Goal: Transaction & Acquisition: Purchase product/service

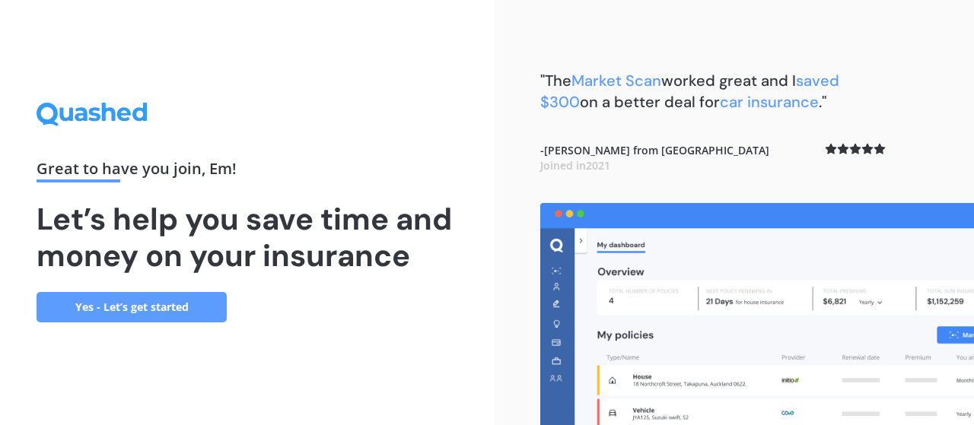
click at [100, 303] on link "Yes - Let’s get started" at bounding box center [132, 307] width 190 height 30
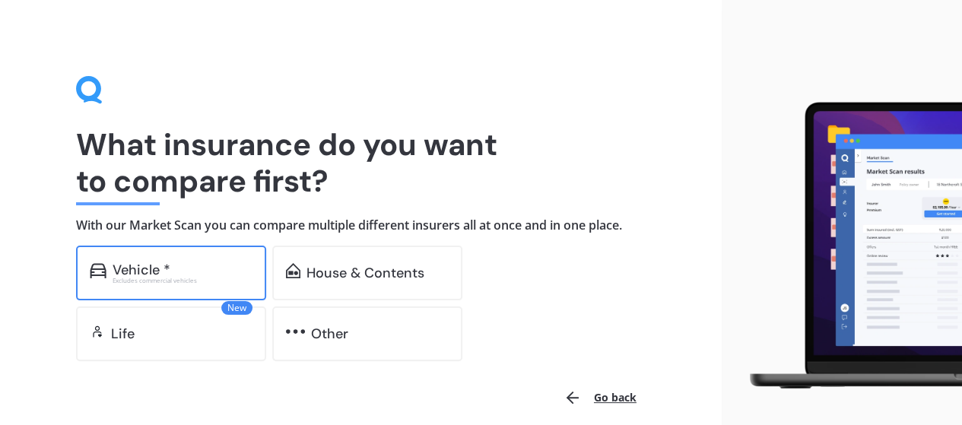
click at [215, 272] on div "Vehicle *" at bounding box center [183, 269] width 140 height 15
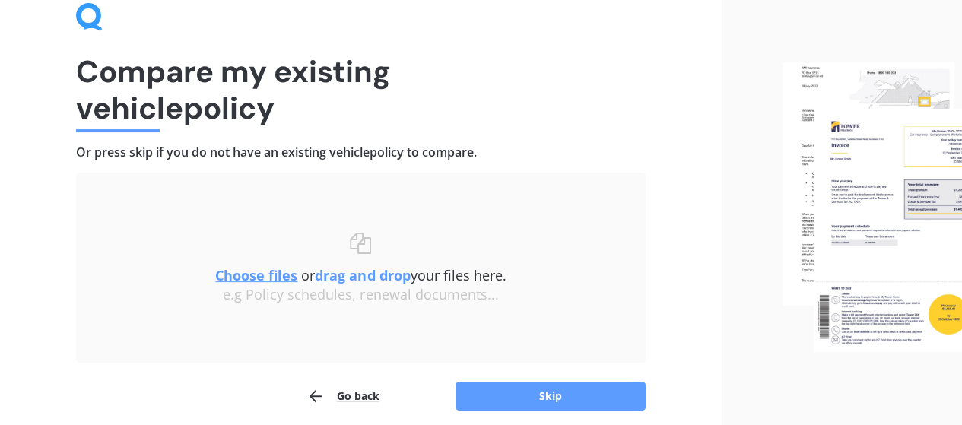
scroll to position [135, 0]
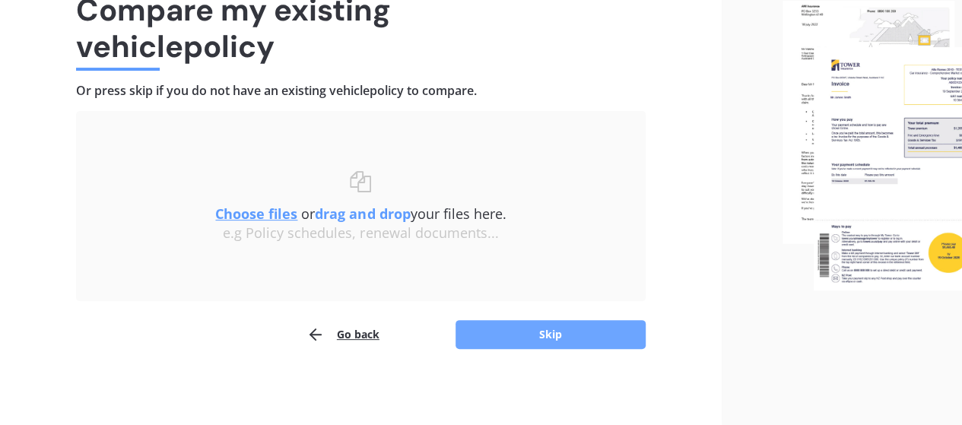
click at [525, 332] on button "Skip" at bounding box center [551, 334] width 190 height 29
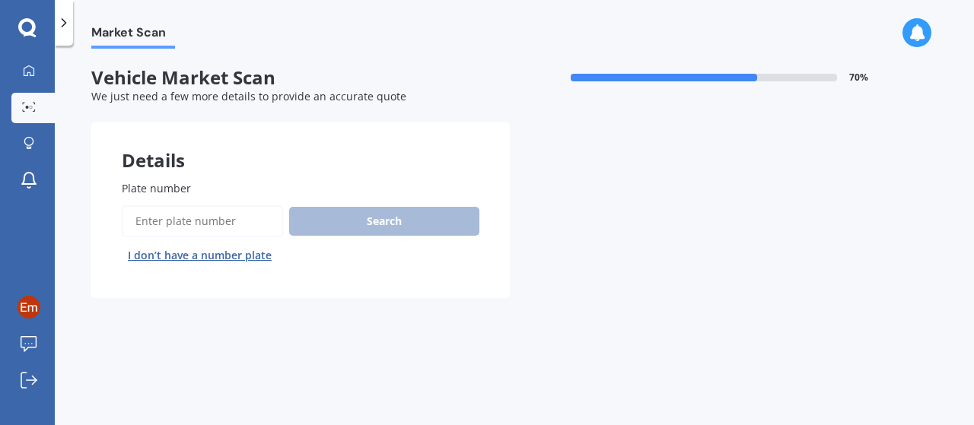
click at [198, 224] on input "Plate number" at bounding box center [202, 221] width 161 height 32
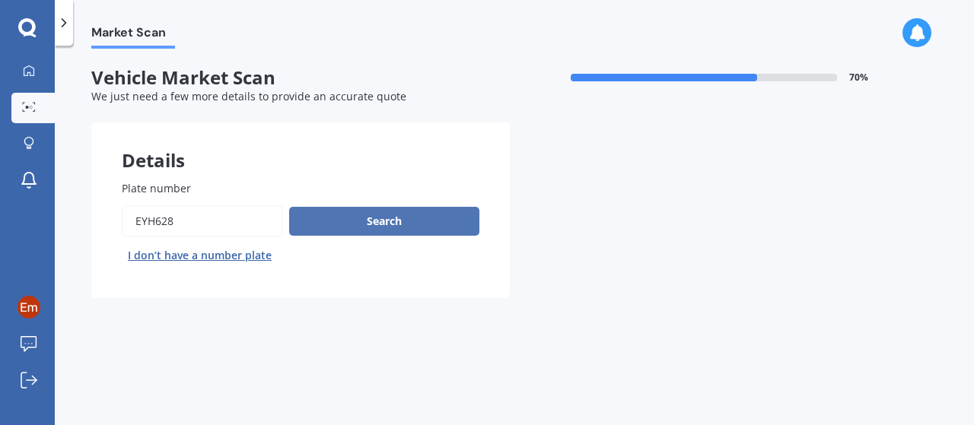
type input "EYH628"
click at [380, 215] on button "Search" at bounding box center [384, 221] width 190 height 29
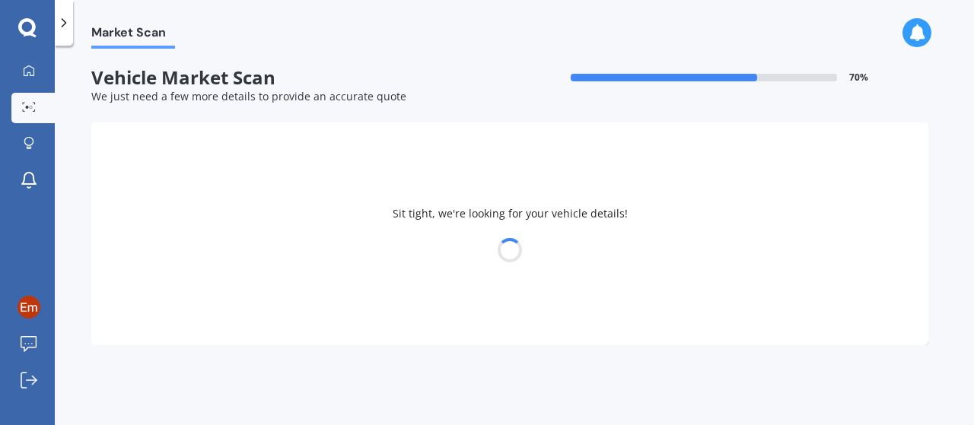
select select "TOYOTA"
select select "HIACE"
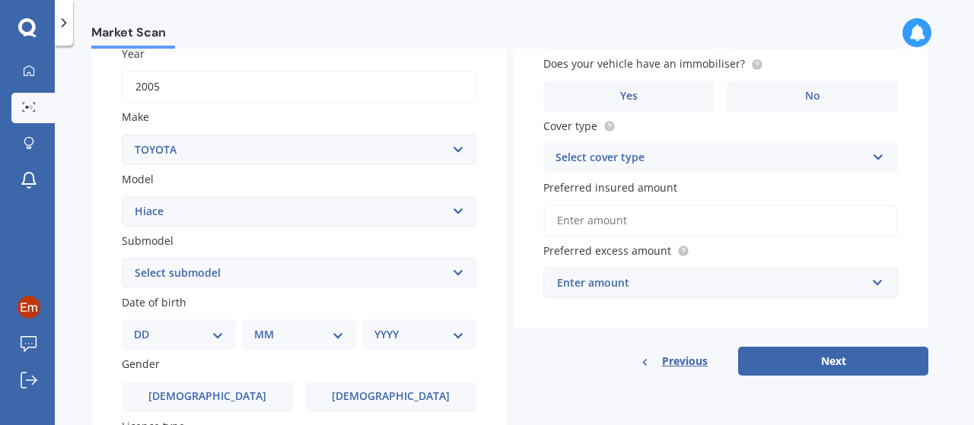
scroll to position [304, 0]
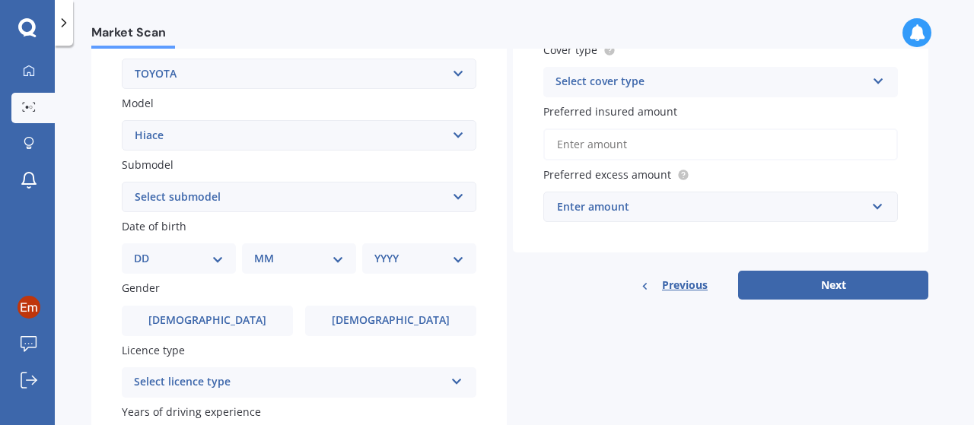
click at [274, 197] on select "Select submodel Diesel Light Van Turbo Diesel Turbo diesel 4WD Van Van petrol 4…" at bounding box center [299, 197] width 355 height 30
select select "DIESEL"
click at [122, 183] on select "Select submodel Diesel Light Van Turbo Diesel Turbo diesel 4WD Van Van petrol 4…" at bounding box center [299, 197] width 355 height 30
click at [184, 267] on select "DD 01 02 03 04 05 06 07 08 09 10 11 12 13 14 15 16 17 18 19 20 21 22 23 24 25 2…" at bounding box center [179, 258] width 90 height 17
select select "04"
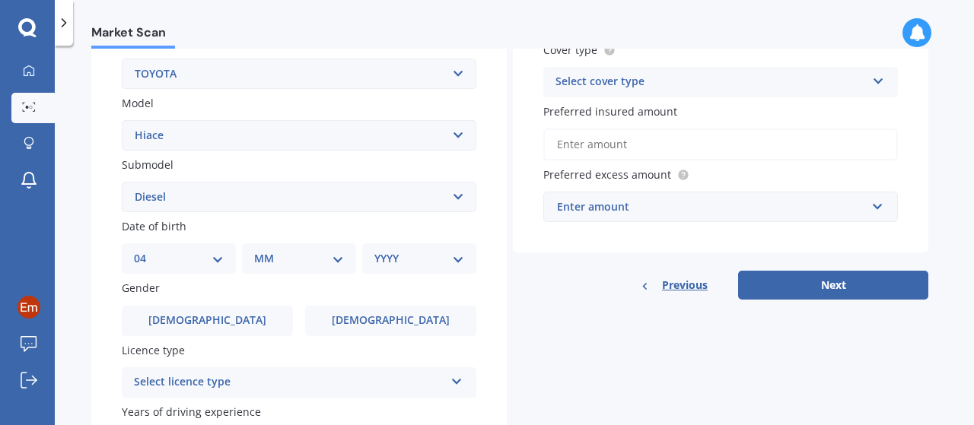
click at [146, 252] on select "DD 01 02 03 04 05 06 07 08 09 10 11 12 13 14 15 16 17 18 19 20 21 22 23 24 25 2…" at bounding box center [179, 258] width 90 height 17
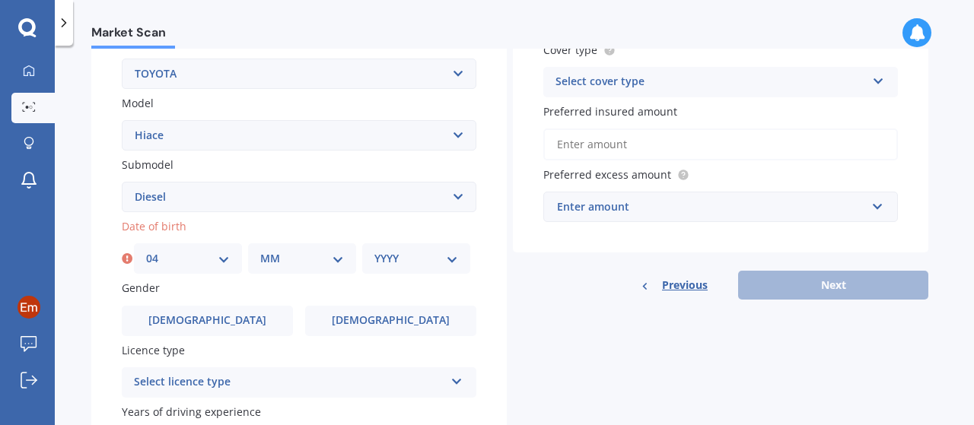
click at [301, 264] on select "MM 01 02 03 04 05 06 07 08 09 10 11 12" at bounding box center [302, 258] width 84 height 17
select select "10"
click at [260, 252] on select "MM 01 02 03 04 05 06 07 08 09 10 11 12" at bounding box center [302, 258] width 84 height 17
click at [395, 259] on select "YYYY 2025 2024 2023 2022 2021 2020 2019 2018 2017 2016 2015 2014 2013 2012 2011…" at bounding box center [416, 258] width 84 height 17
select select "1984"
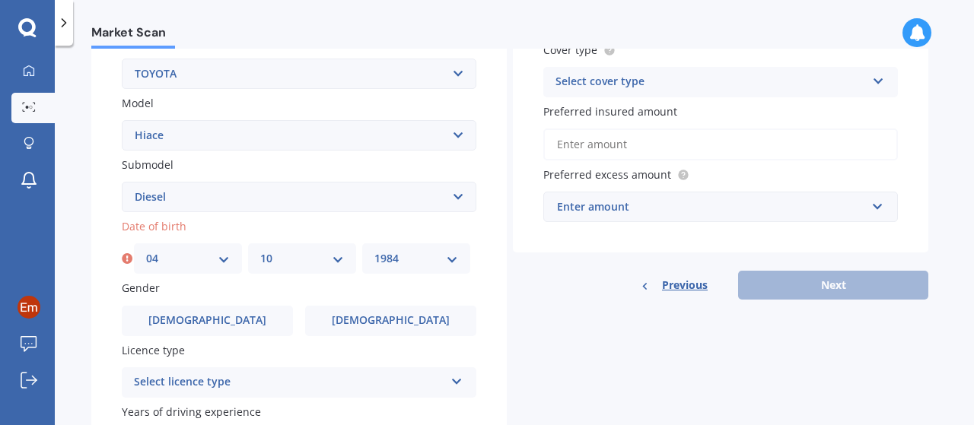
click at [374, 252] on select "YYYY 2025 2024 2023 2022 2021 2020 2019 2018 2017 2016 2015 2014 2013 2012 2011…" at bounding box center [416, 258] width 84 height 17
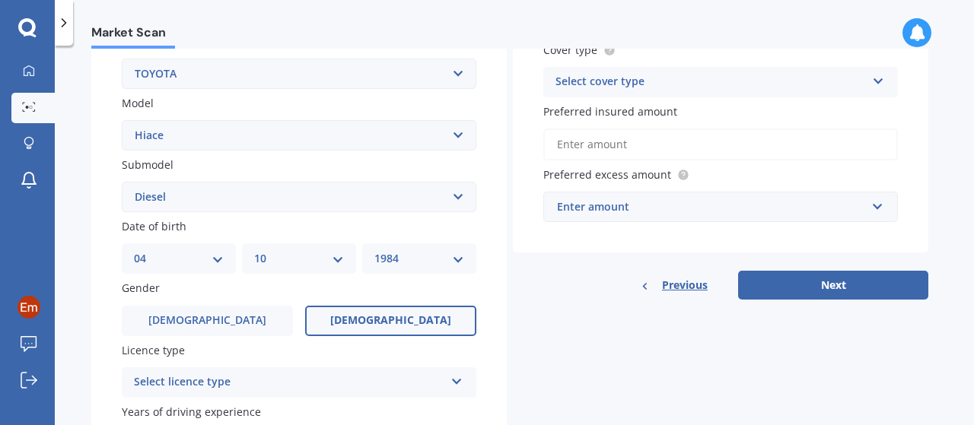
click at [371, 322] on span "[DEMOGRAPHIC_DATA]" at bounding box center [390, 320] width 121 height 13
click at [0, 0] on input "[DEMOGRAPHIC_DATA]" at bounding box center [0, 0] width 0 height 0
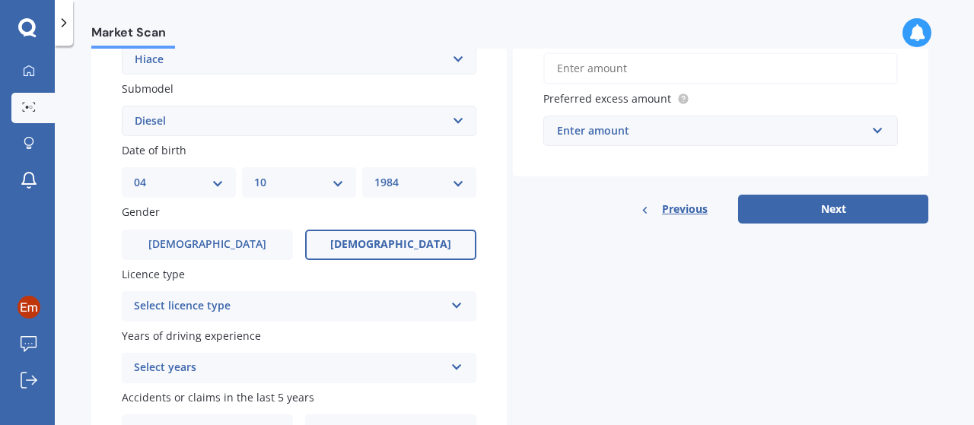
click at [438, 312] on div "Select licence type" at bounding box center [289, 306] width 310 height 18
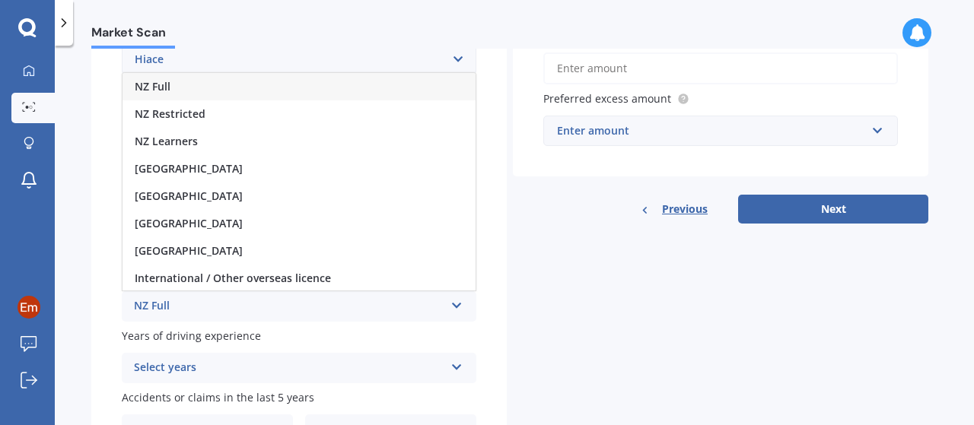
click at [286, 89] on div "NZ Full" at bounding box center [298, 86] width 353 height 27
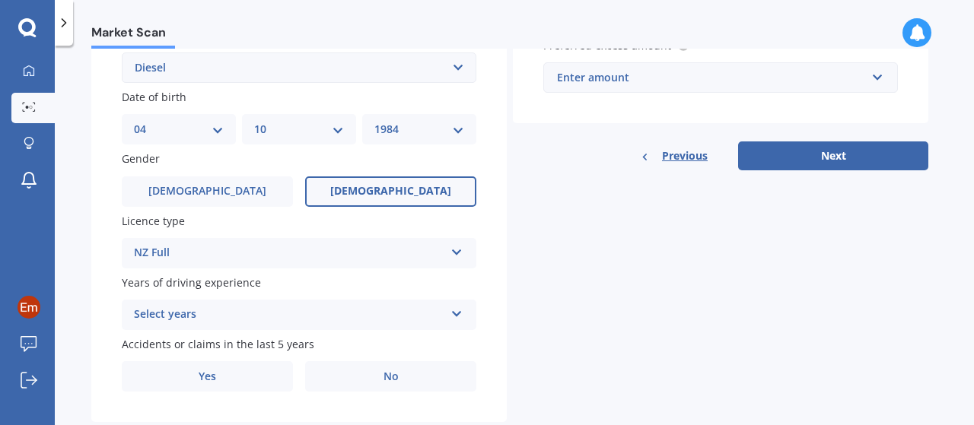
scroll to position [456, 0]
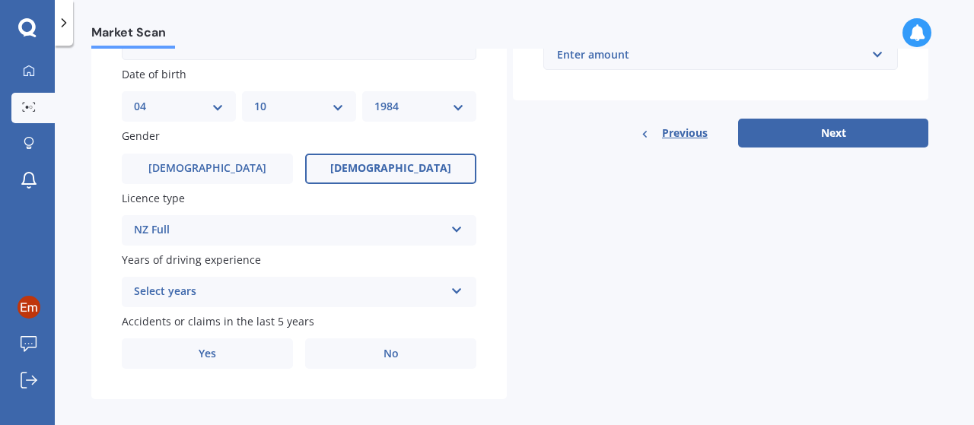
click at [366, 297] on div "Select years" at bounding box center [289, 292] width 310 height 18
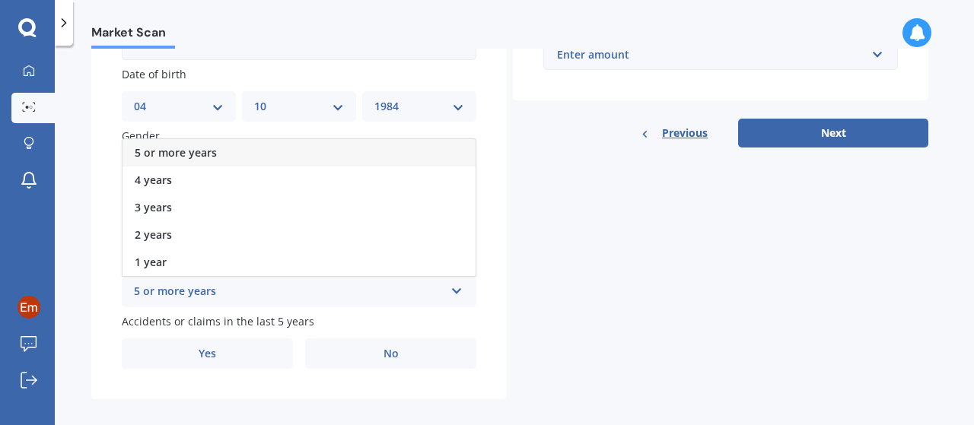
click at [303, 155] on div "5 or more years" at bounding box center [298, 152] width 353 height 27
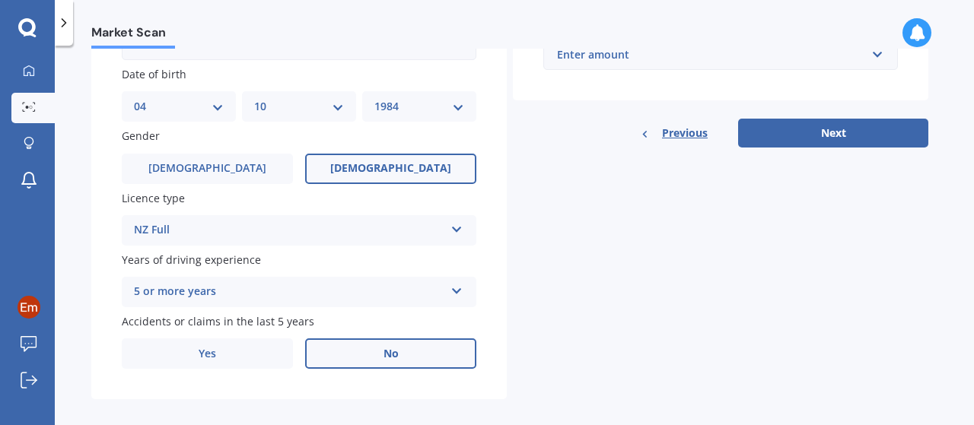
click at [363, 357] on label "No" at bounding box center [390, 354] width 171 height 30
click at [0, 0] on input "No" at bounding box center [0, 0] width 0 height 0
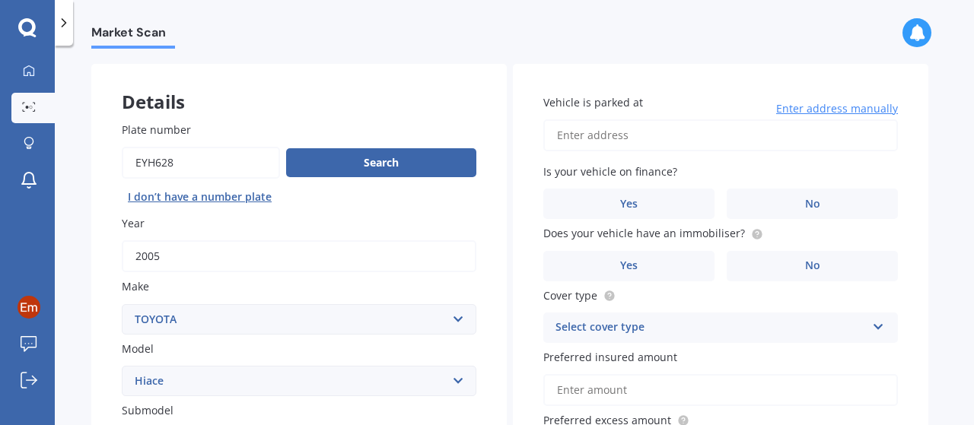
scroll to position [16, 0]
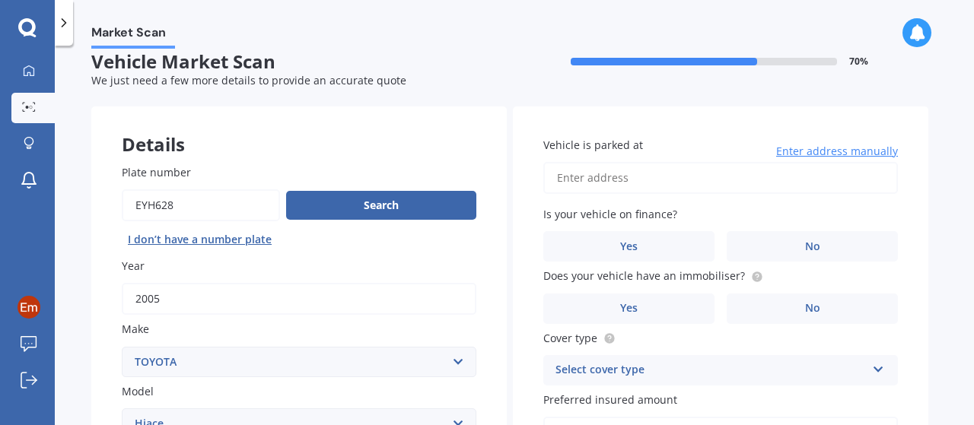
click at [663, 180] on input "Vehicle is parked at" at bounding box center [720, 178] width 355 height 32
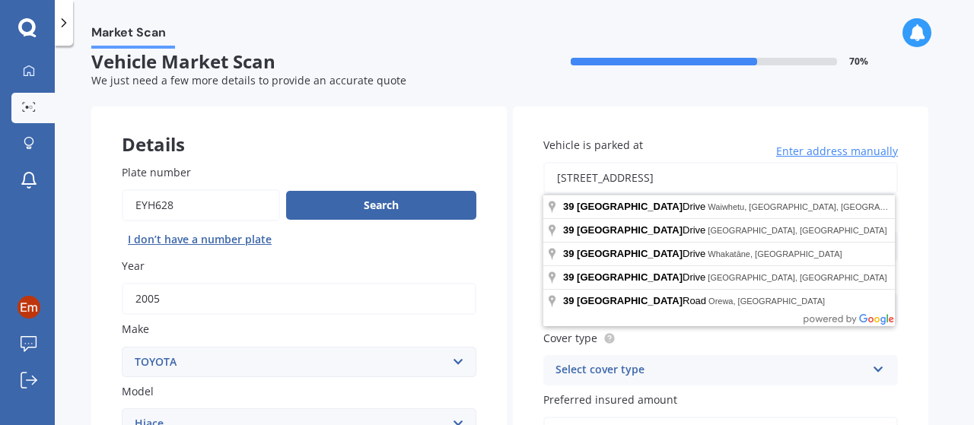
type input "[STREET_ADDRESS]"
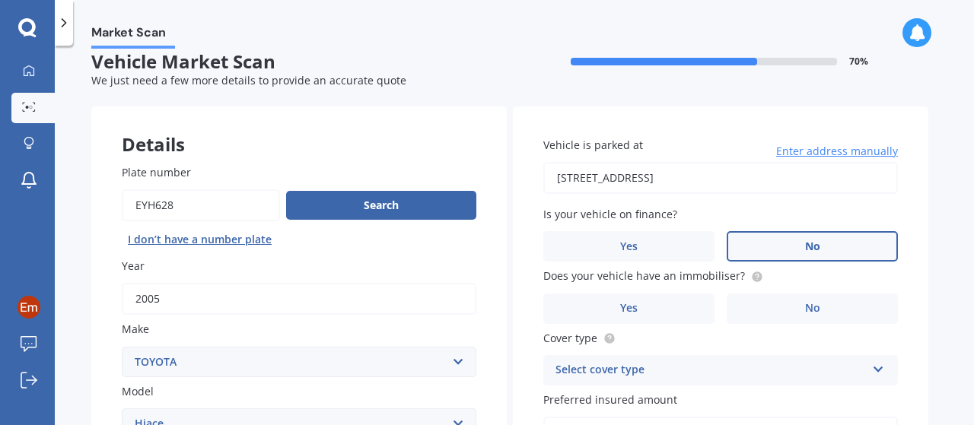
click at [775, 245] on label "No" at bounding box center [812, 246] width 171 height 30
click at [0, 0] on input "No" at bounding box center [0, 0] width 0 height 0
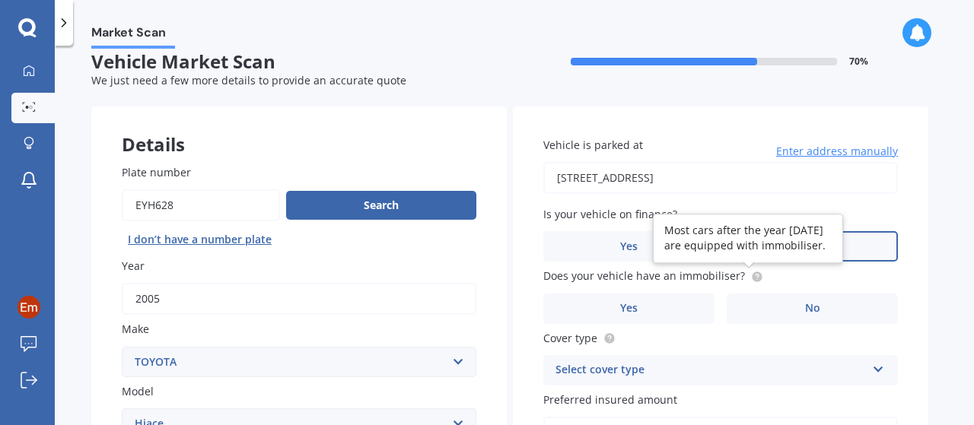
click at [753, 278] on circle at bounding box center [757, 277] width 10 height 10
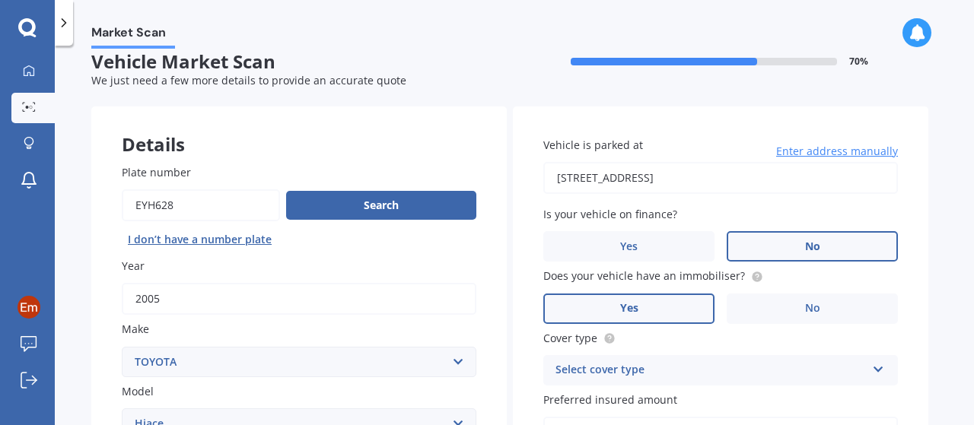
click at [679, 304] on label "Yes" at bounding box center [628, 309] width 171 height 30
click at [0, 0] on input "Yes" at bounding box center [0, 0] width 0 height 0
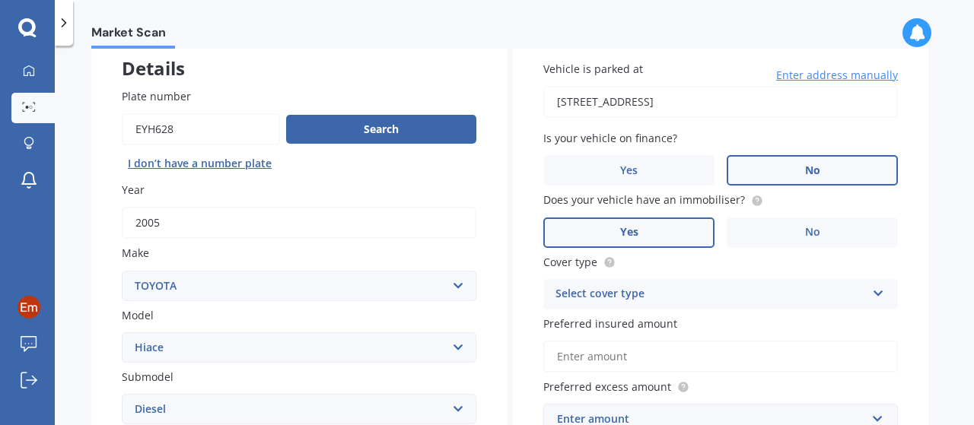
scroll to position [168, 0]
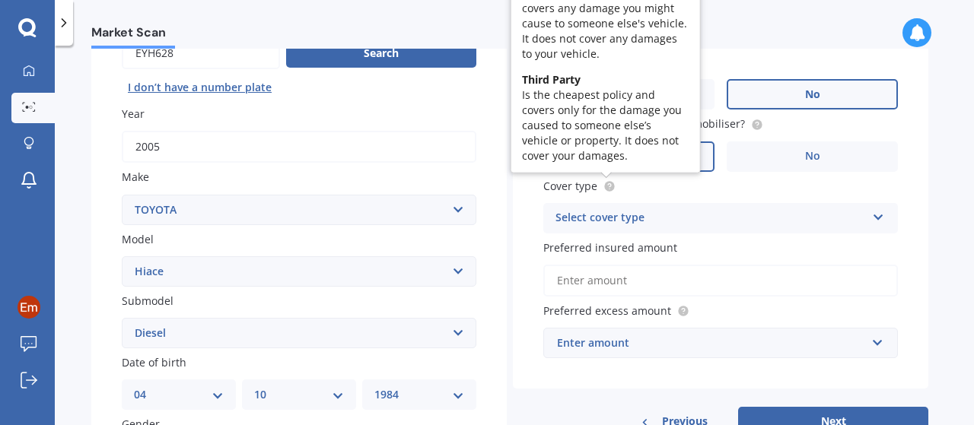
click at [609, 186] on icon at bounding box center [609, 184] width 3 height 3
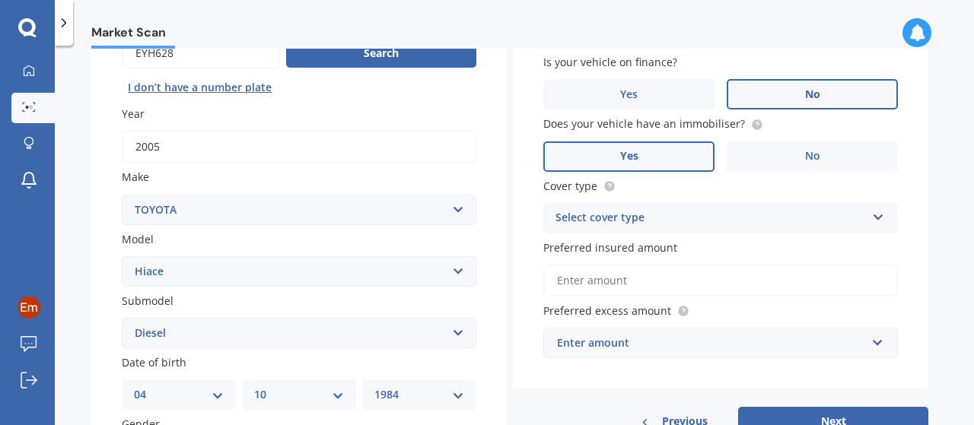
click at [679, 224] on div "Select cover type" at bounding box center [710, 218] width 310 height 18
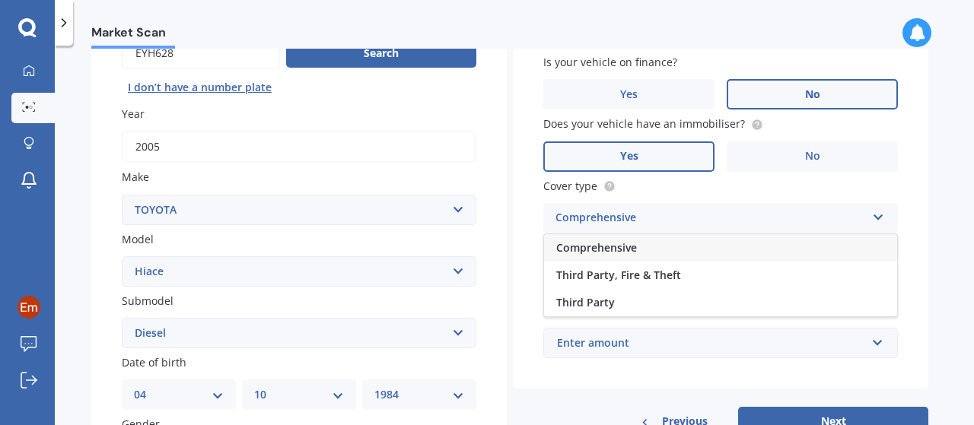
click at [638, 251] on div "Comprehensive" at bounding box center [720, 247] width 353 height 27
click at [666, 345] on div "Enter amount" at bounding box center [711, 343] width 309 height 17
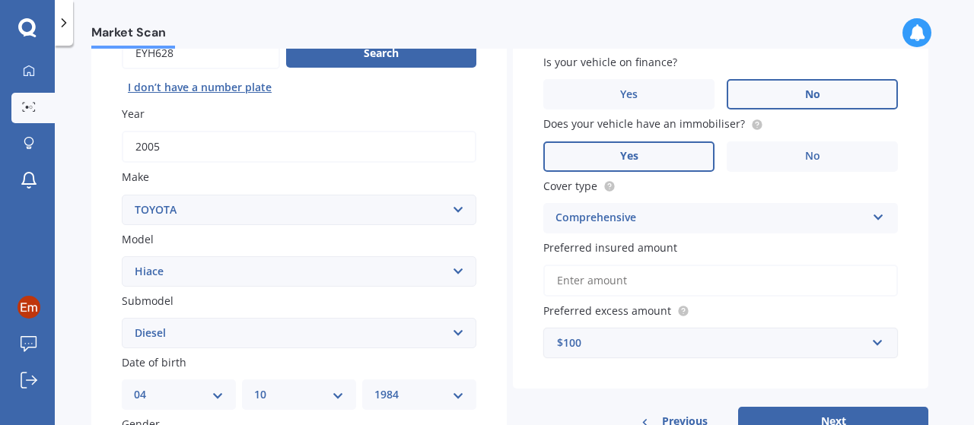
click at [608, 380] on div "Vehicle is parked at [STREET_ADDRESS] Enter address manually Is your vehicle on…" at bounding box center [720, 171] width 415 height 435
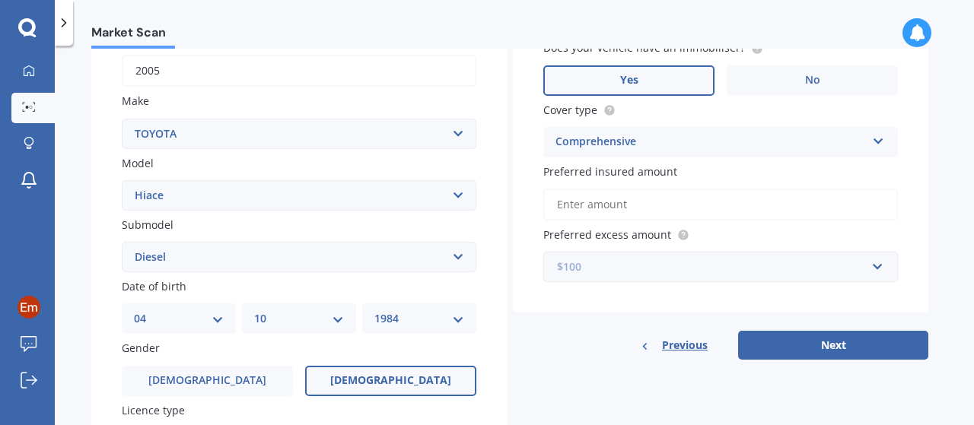
click at [802, 277] on input "text" at bounding box center [715, 267] width 341 height 29
click at [599, 302] on div "Vehicle is parked at [STREET_ADDRESS] Enter address manually Is your vehicle on…" at bounding box center [720, 95] width 415 height 435
click at [844, 329] on div "Vehicle is parked at [STREET_ADDRESS] Enter address manually Is your vehicle on…" at bounding box center [720, 119] width 415 height 482
click at [849, 349] on button "Next" at bounding box center [833, 345] width 190 height 29
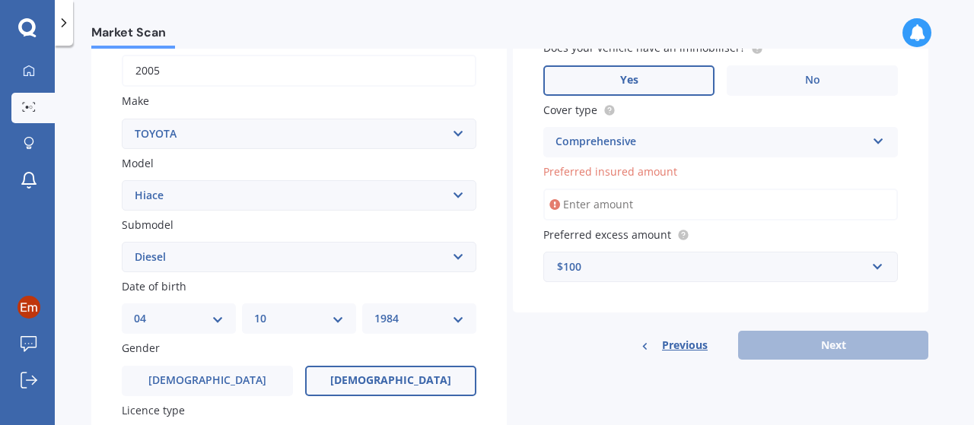
click at [706, 212] on input "Preferred insured amount" at bounding box center [720, 205] width 355 height 32
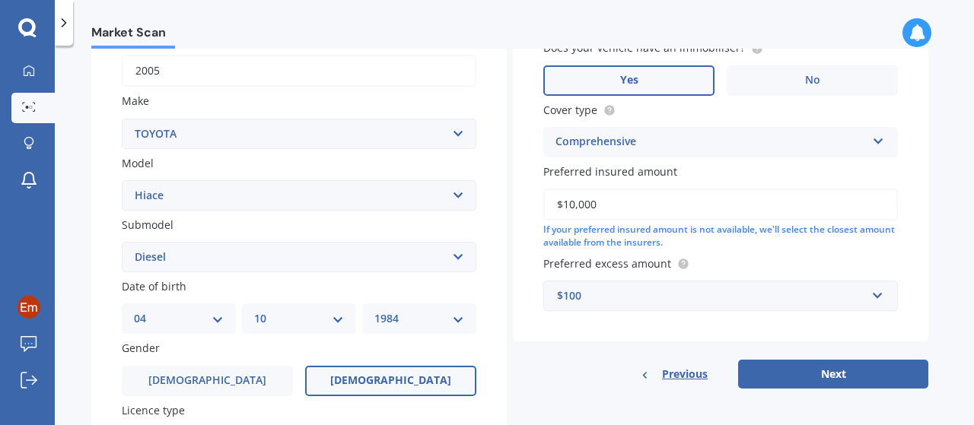
type input "$10,000"
click at [648, 297] on div "$100" at bounding box center [711, 296] width 309 height 17
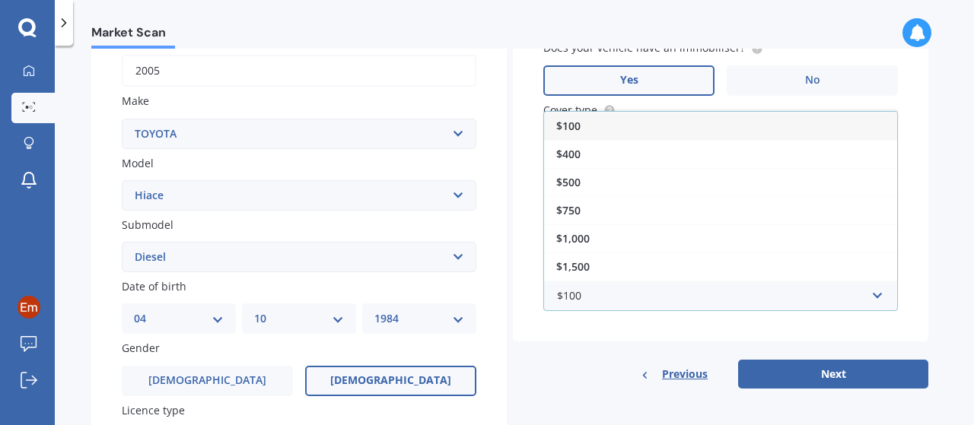
click at [650, 124] on div "$100" at bounding box center [720, 126] width 353 height 28
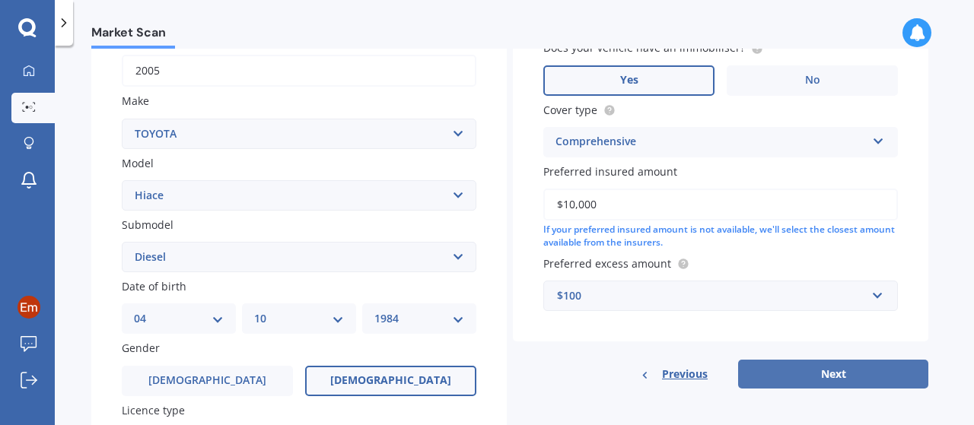
click at [845, 374] on button "Next" at bounding box center [833, 374] width 190 height 29
select select "04"
select select "10"
select select "1984"
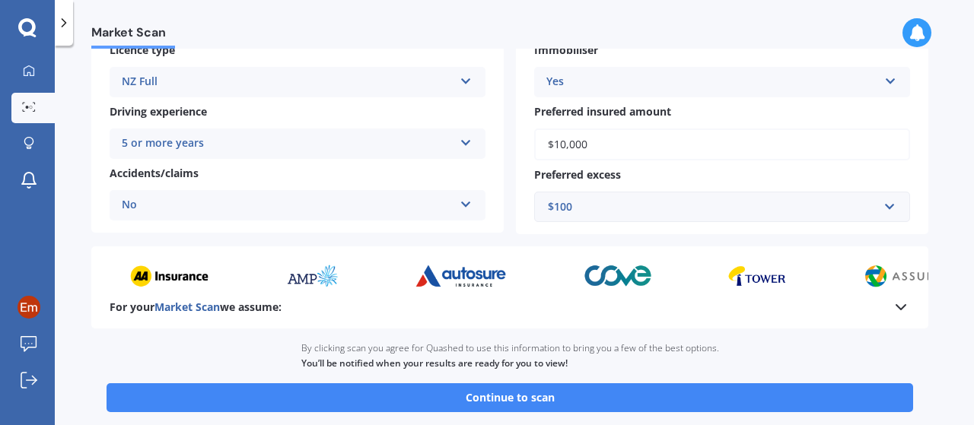
scroll to position [304, 0]
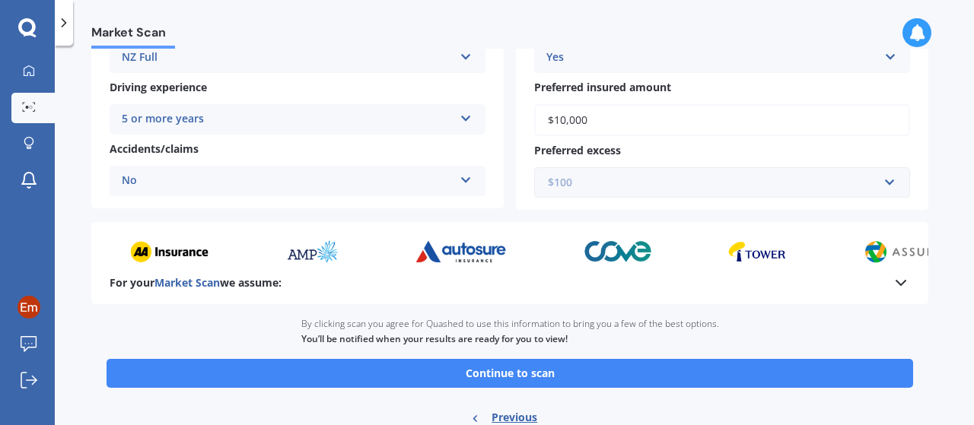
click at [886, 187] on input "text" at bounding box center [717, 182] width 362 height 29
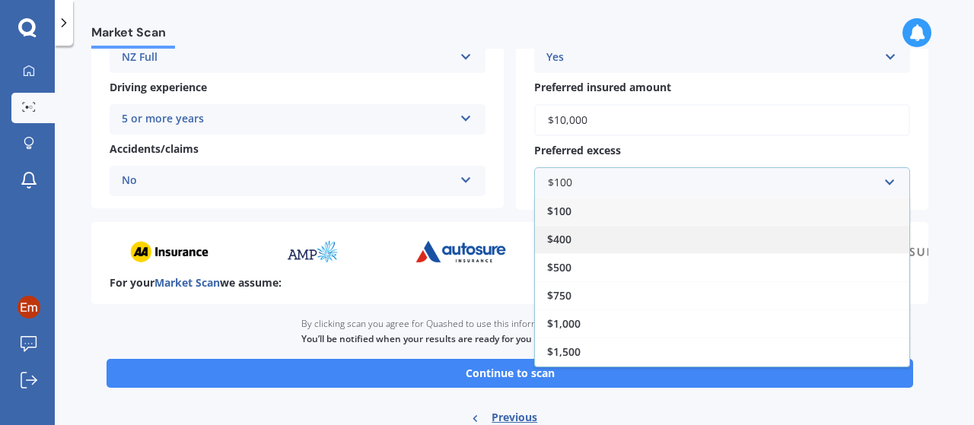
click at [727, 234] on div "$400" at bounding box center [722, 239] width 374 height 28
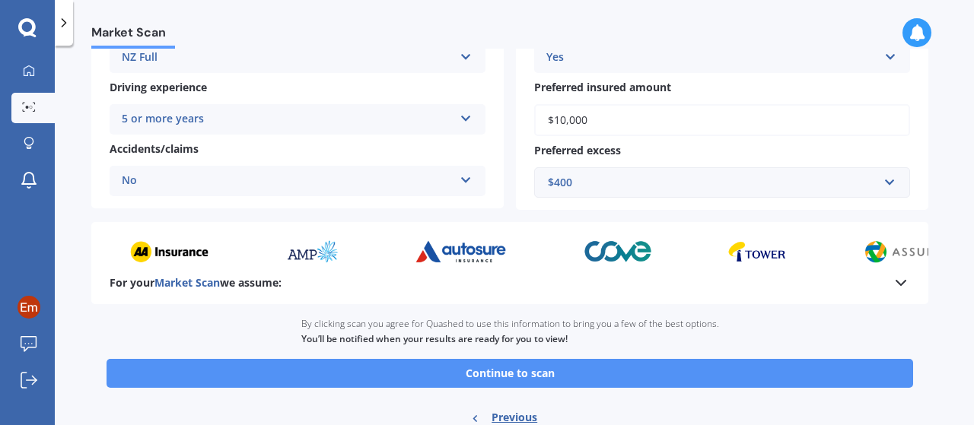
click at [635, 374] on button "Continue to scan" at bounding box center [510, 373] width 806 height 29
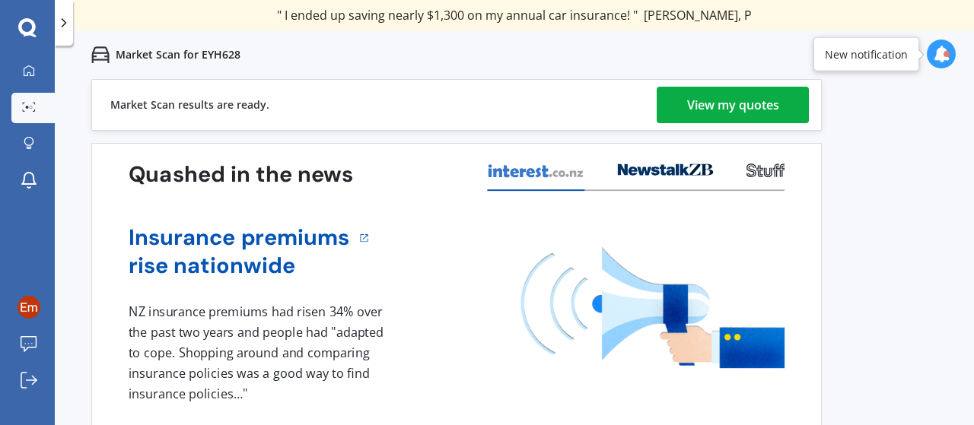
click at [720, 108] on div "View my quotes" at bounding box center [733, 105] width 92 height 37
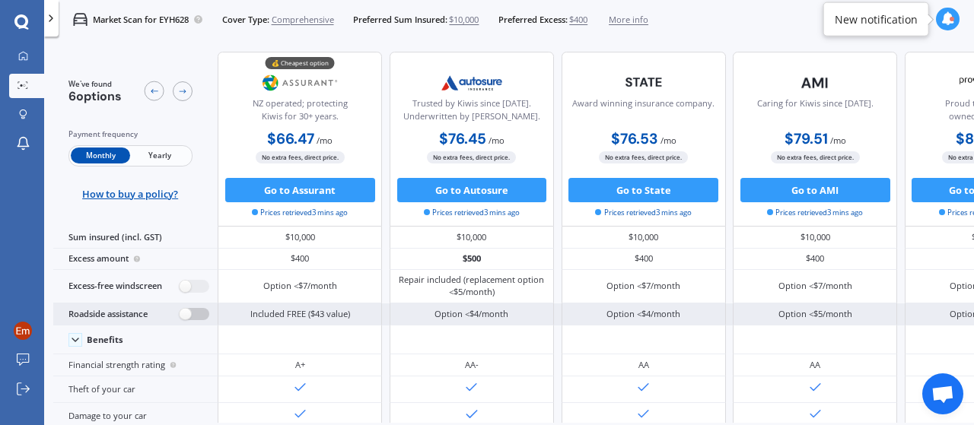
click at [199, 316] on label at bounding box center [195, 314] width 30 height 13
radio input "true"
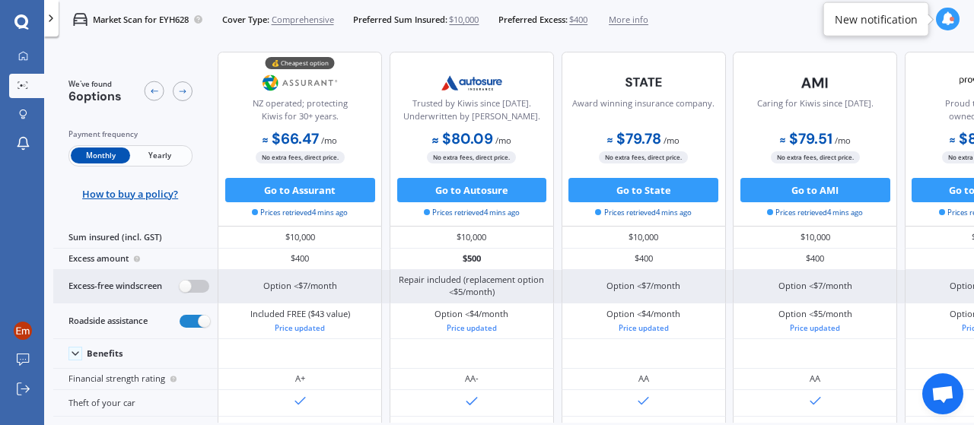
click at [202, 284] on label at bounding box center [195, 286] width 30 height 13
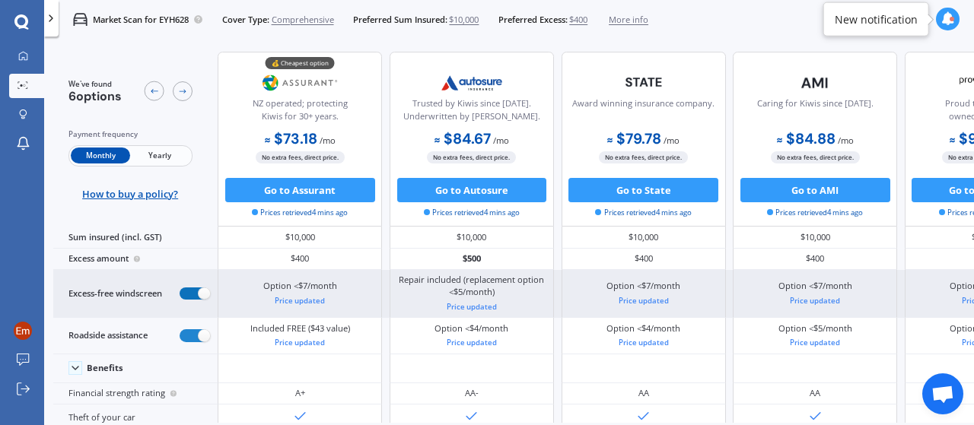
click at [190, 290] on label at bounding box center [195, 294] width 30 height 13
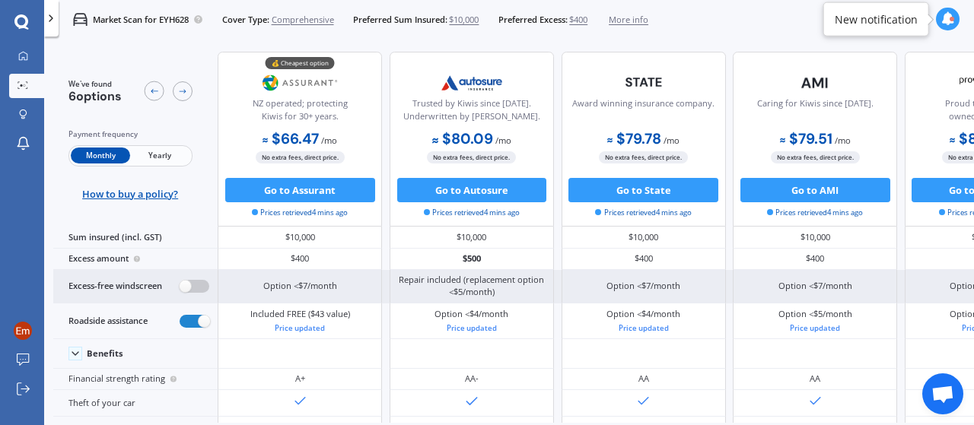
click at [199, 287] on label at bounding box center [195, 286] width 30 height 13
radio input "true"
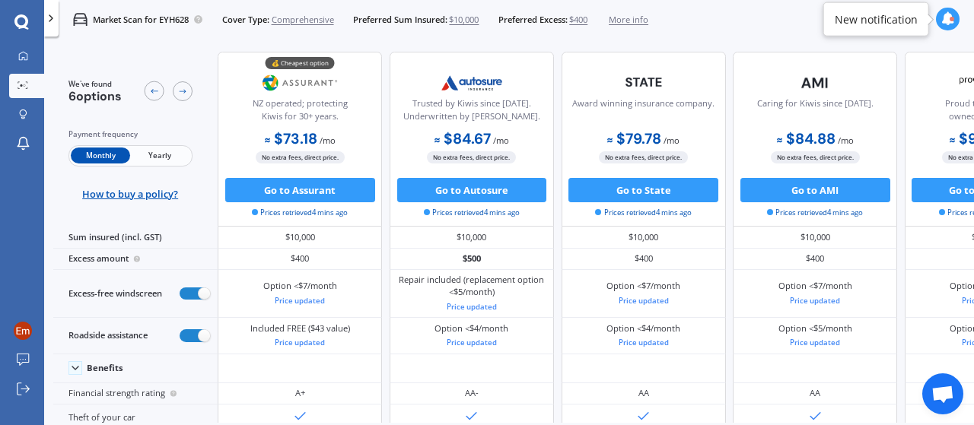
click at [162, 157] on span "Yearly" at bounding box center [159, 156] width 59 height 16
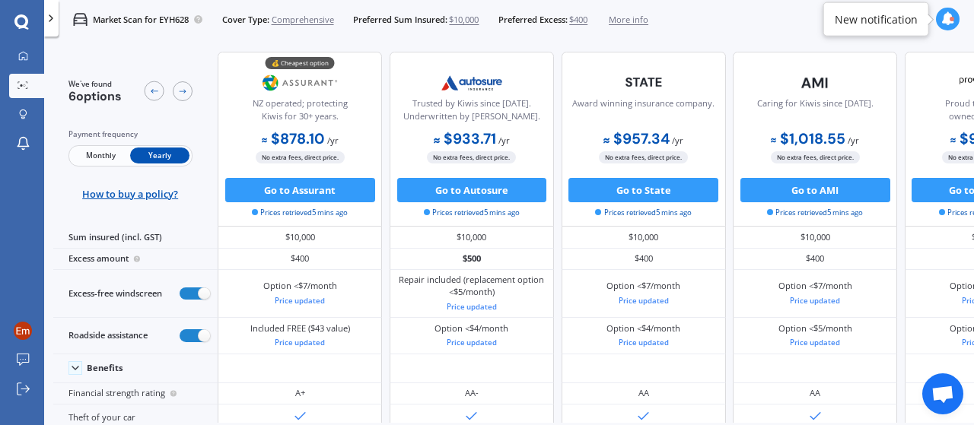
click at [479, 19] on span "$10,000" at bounding box center [464, 20] width 30 height 12
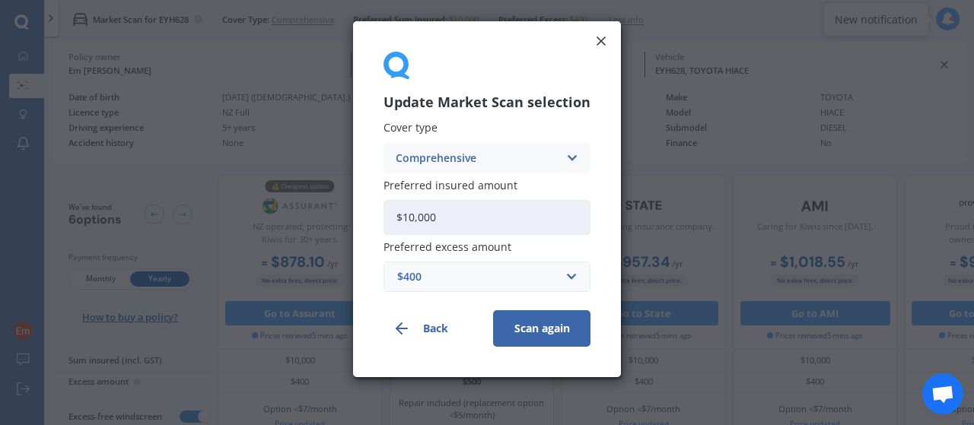
click at [501, 221] on input "$10,000" at bounding box center [486, 217] width 207 height 35
drag, startPoint x: 519, startPoint y: 218, endPoint x: 353, endPoint y: 206, distance: 166.3
click at [353, 206] on div "Update Market Scan selection Cover type Comprehensive Comprehensive Third Party…" at bounding box center [487, 212] width 974 height 425
type input "$8,000"
click at [530, 273] on div "$400" at bounding box center [477, 277] width 161 height 17
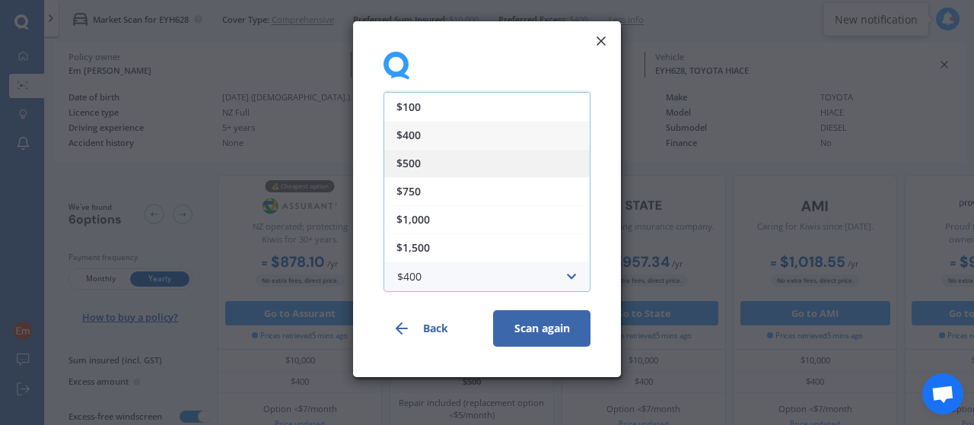
click at [453, 161] on div "$500" at bounding box center [486, 163] width 205 height 28
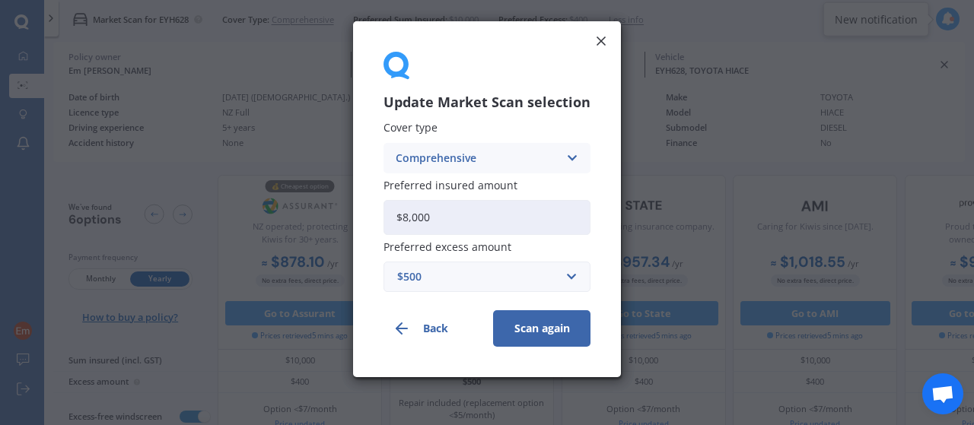
click at [538, 333] on button "Scan again" at bounding box center [541, 328] width 97 height 37
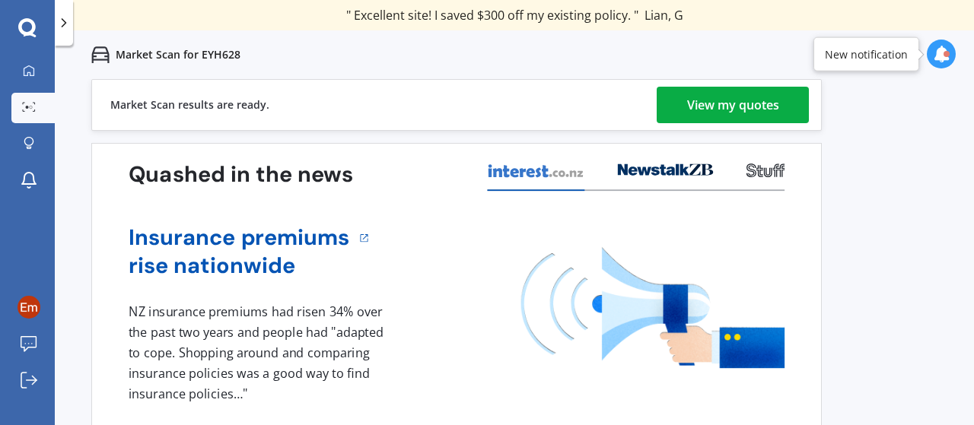
click at [734, 94] on div "View my quotes" at bounding box center [733, 105] width 92 height 37
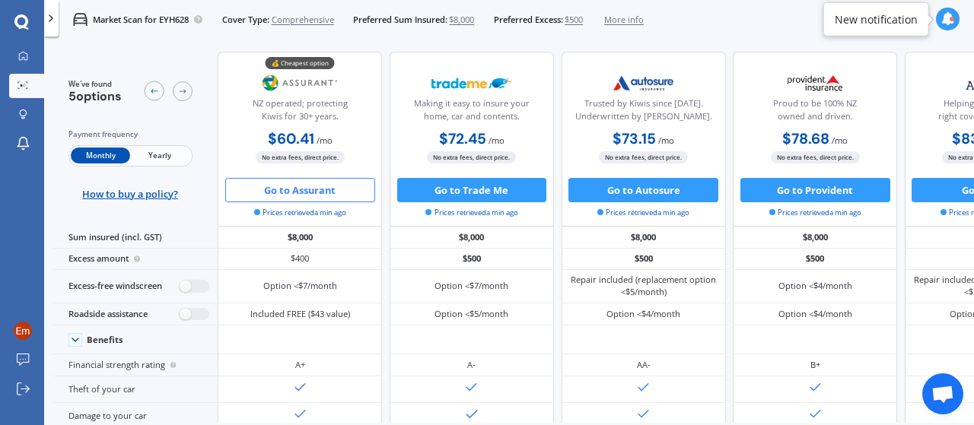
click at [306, 191] on button "Go to Assurant" at bounding box center [300, 190] width 150 height 24
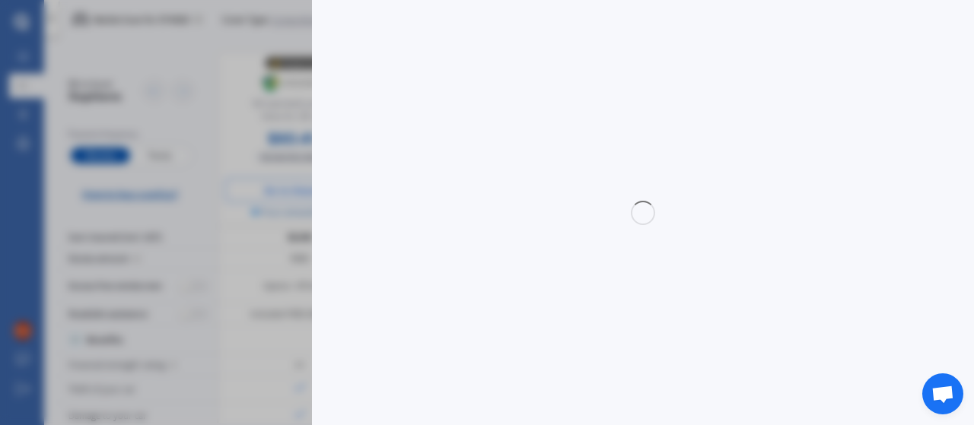
select select "Monthly"
select select "full"
select select "0"
select select "Pukekohe / [PERSON_NAME]"
select select "HIACE"
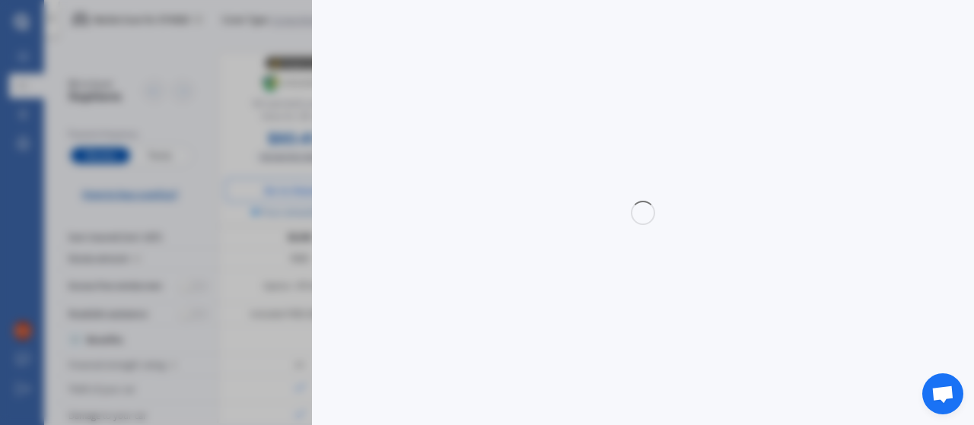
select select "DIESEL"
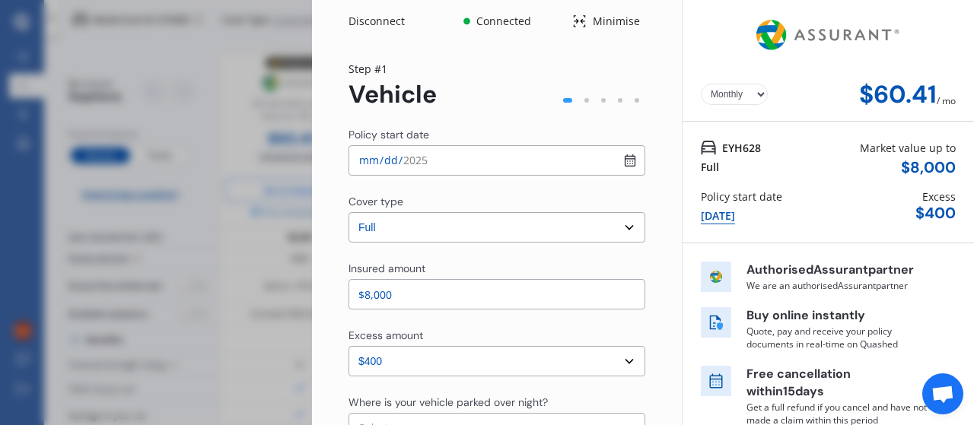
select select "TOYOTA"
click at [754, 86] on select "Yearly Monthly" at bounding box center [734, 94] width 67 height 21
click at [701, 84] on select "Yearly Monthly" at bounding box center [734, 94] width 67 height 21
click at [738, 94] on select "Yearly Monthly" at bounding box center [734, 94] width 67 height 21
select select "Monthly"
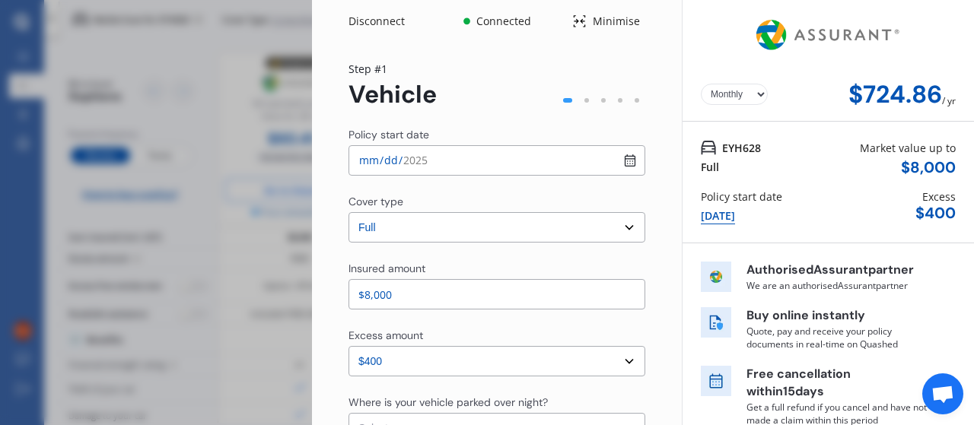
click at [701, 84] on select "Yearly Monthly" at bounding box center [734, 94] width 67 height 21
click at [823, 186] on div "EYH628 Full Market value up to $ 8,000 Policy start date [DATE] Excess $ 400" at bounding box center [827, 183] width 291 height 122
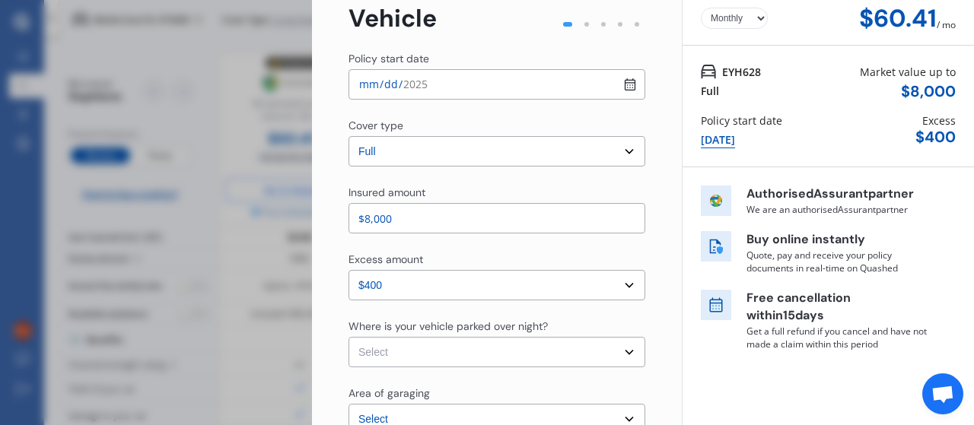
scroll to position [152, 0]
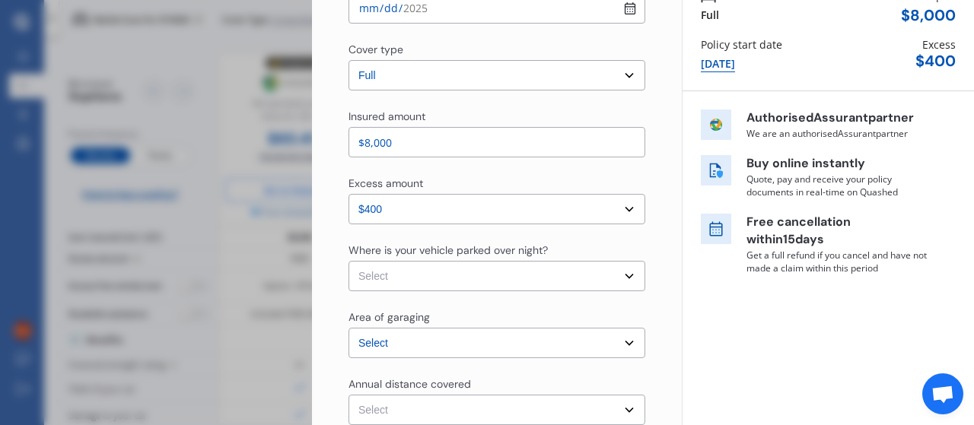
click at [471, 282] on select "Select In a garage On own property On street or road" at bounding box center [496, 276] width 297 height 30
select select "On own property"
click at [348, 261] on select "Select In a garage On own property On street or road" at bounding box center [496, 276] width 297 height 30
click at [476, 308] on div "Where is your vehicle parked over night? Select In a garage On own property On …" at bounding box center [496, 301] width 297 height 116
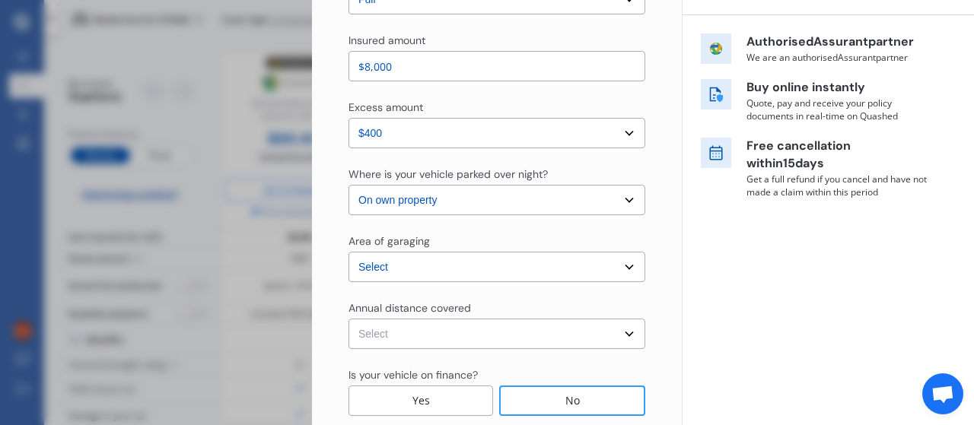
scroll to position [304, 0]
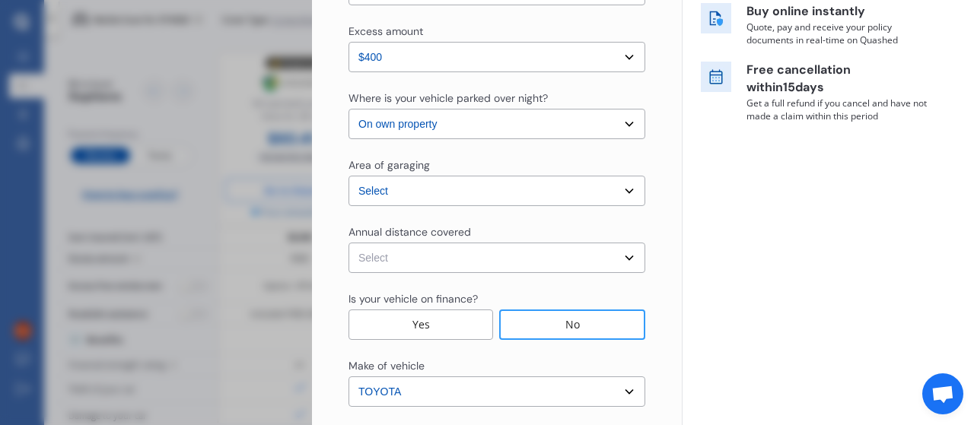
click at [434, 259] on select "Select Low (less than 15,000km per year) Average (15,000-30,000km per year) Hig…" at bounding box center [496, 258] width 297 height 30
click at [662, 309] on div "Yearly Monthly $60.41 / mo Step # 1 Vehicle Policy start date [DATE] Cover type…" at bounding box center [497, 261] width 370 height 1046
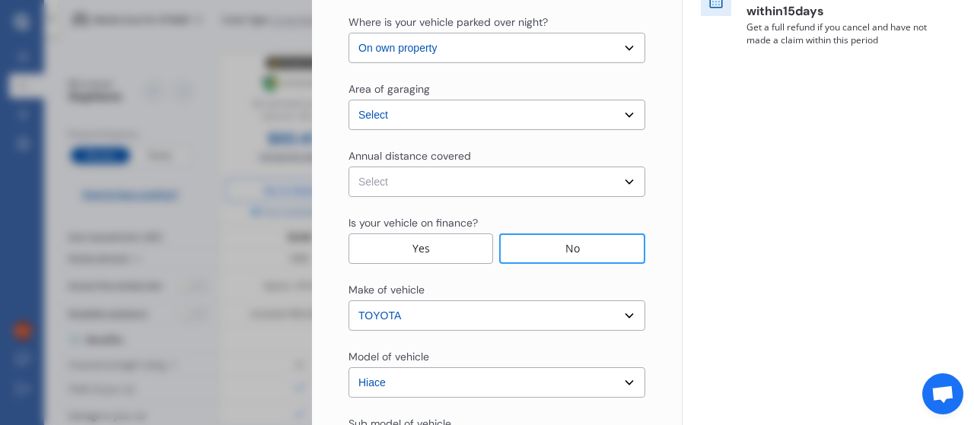
click at [571, 247] on div "No" at bounding box center [572, 249] width 146 height 30
click at [536, 177] on select "Select Low (less than 15,000km per year) Average (15,000-30,000km per year) Hig…" at bounding box center [496, 182] width 297 height 30
select select "15000"
click at [348, 167] on select "Select Low (less than 15,000km per year) Average (15,000-30,000km per year) Hig…" at bounding box center [496, 182] width 297 height 30
click at [715, 224] on div "Yearly Monthly $60.41 / mo EYH628 Full Market value up to $ 8,000 Policy start …" at bounding box center [828, 164] width 292 height 1089
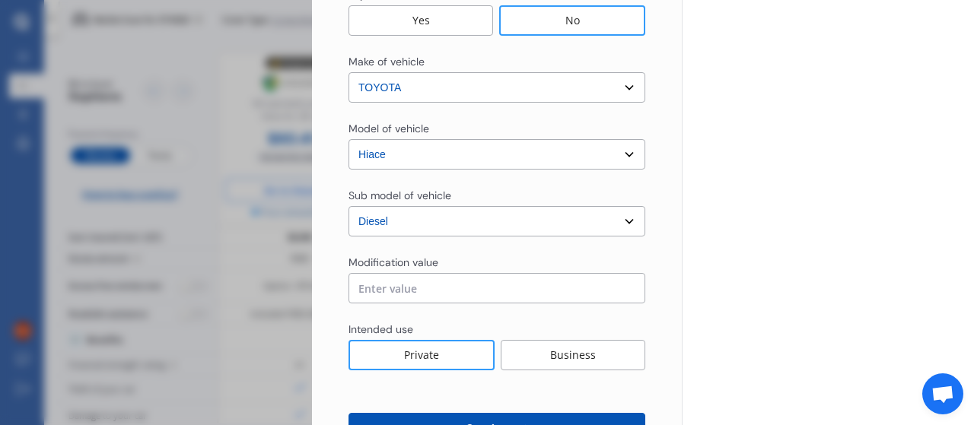
scroll to position [663, 0]
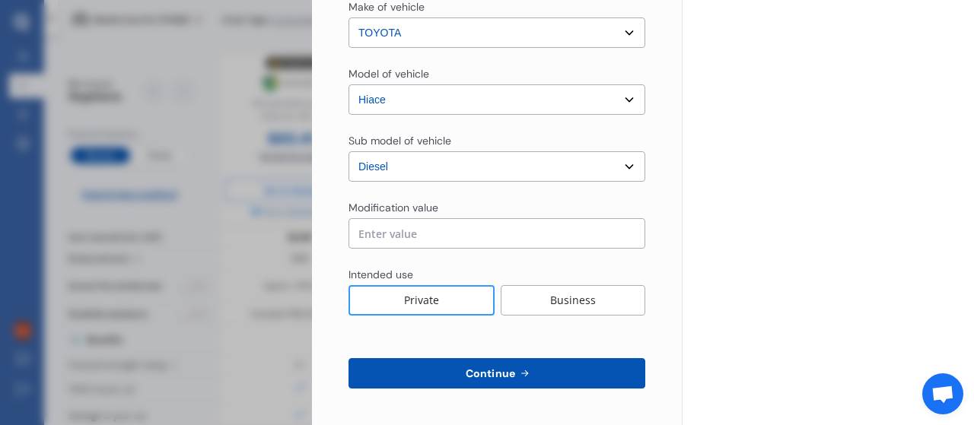
click at [423, 302] on div "Private" at bounding box center [421, 300] width 146 height 30
click at [480, 372] on span "Continue" at bounding box center [491, 373] width 56 height 12
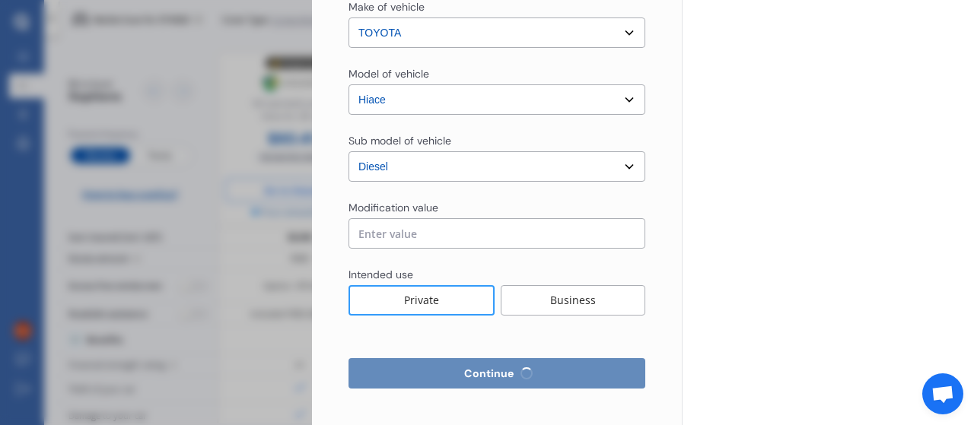
select select "Miss"
select select "04"
select select "10"
select select "1984"
select select "full"
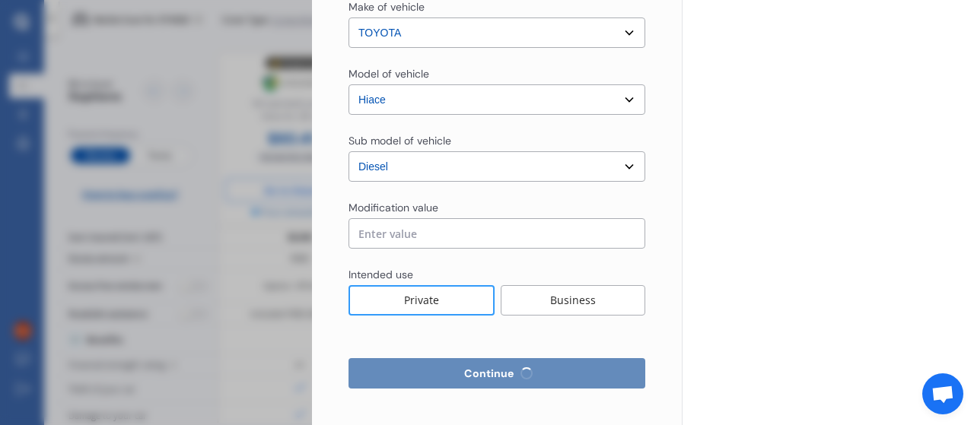
select select "more than 4 years"
select select "[GEOGRAPHIC_DATA]"
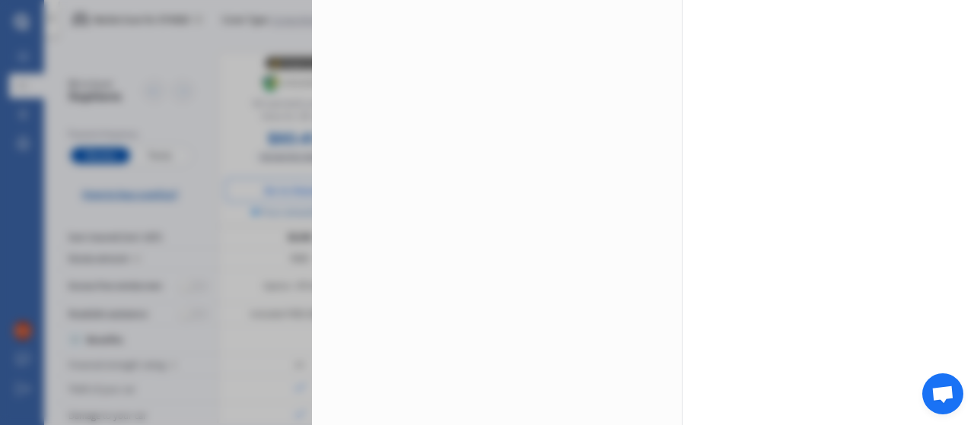
scroll to position [0, 0]
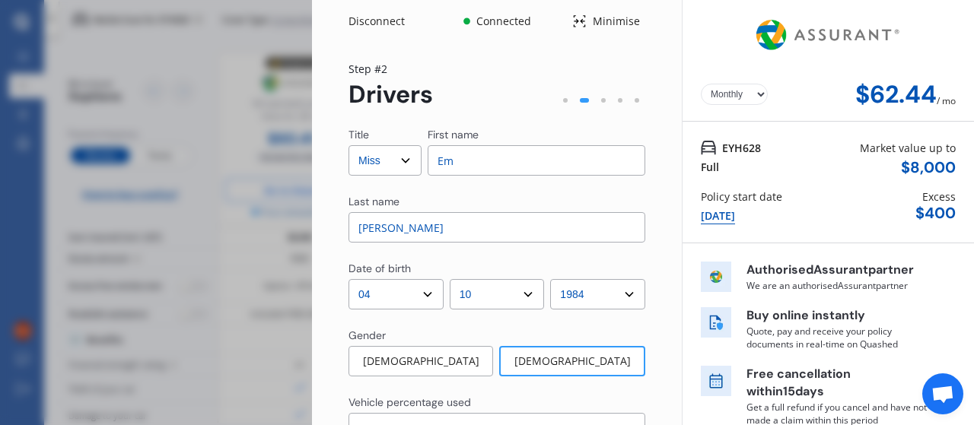
click at [406, 227] on input "[PERSON_NAME]" at bounding box center [496, 227] width 297 height 30
drag, startPoint x: 402, startPoint y: 227, endPoint x: 337, endPoint y: 227, distance: 64.7
type input "Keys"
click at [468, 153] on input "Em" at bounding box center [537, 160] width 218 height 30
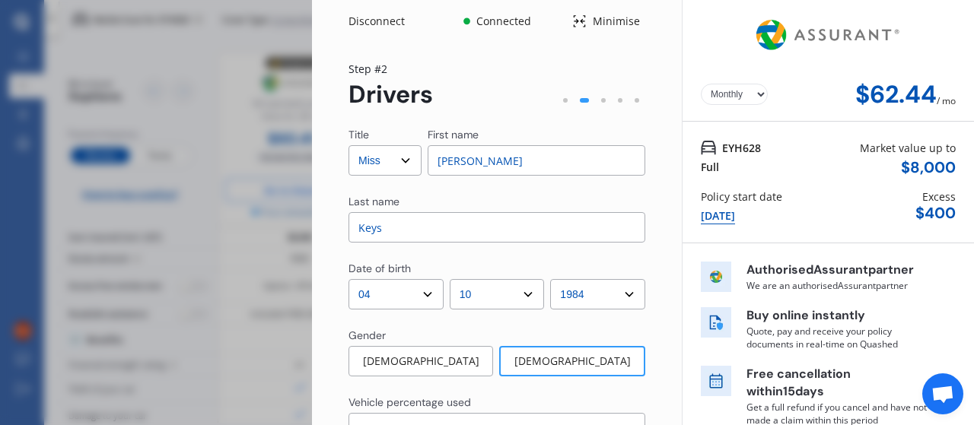
type input "[PERSON_NAME]"
click at [500, 202] on div "Last name" at bounding box center [496, 203] width 297 height 18
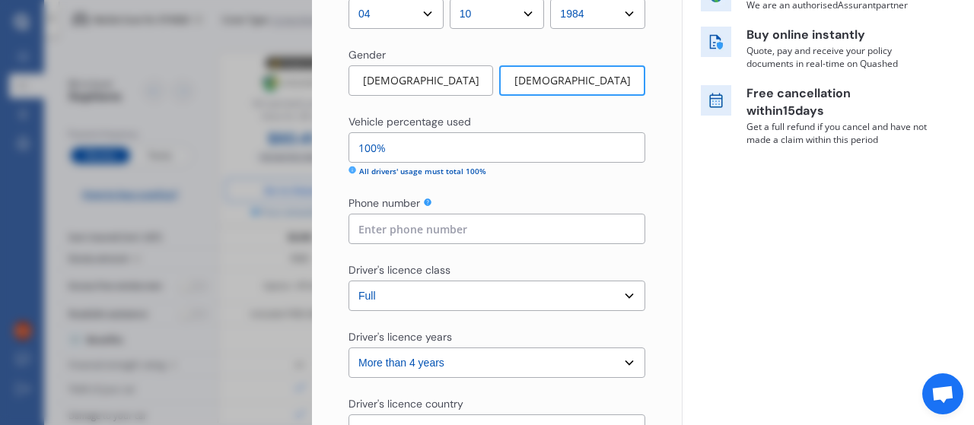
scroll to position [304, 0]
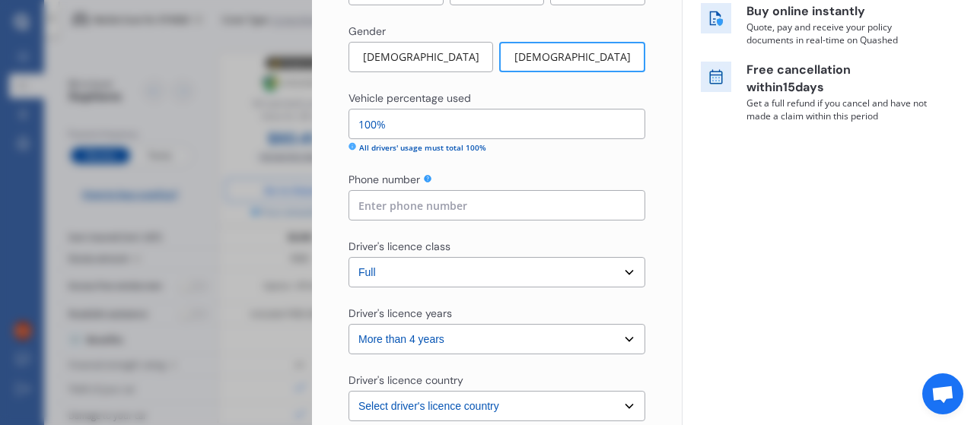
click at [425, 175] on icon at bounding box center [427, 178] width 9 height 9
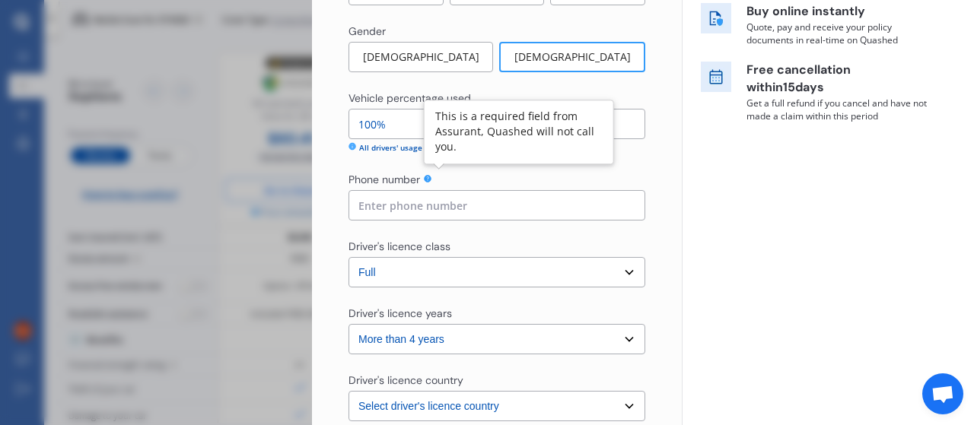
click at [425, 202] on input at bounding box center [496, 205] width 297 height 30
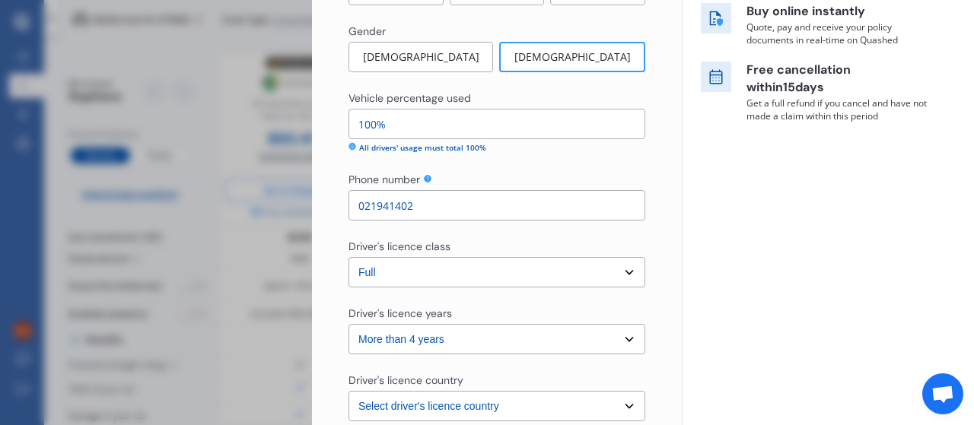
type input "021941402"
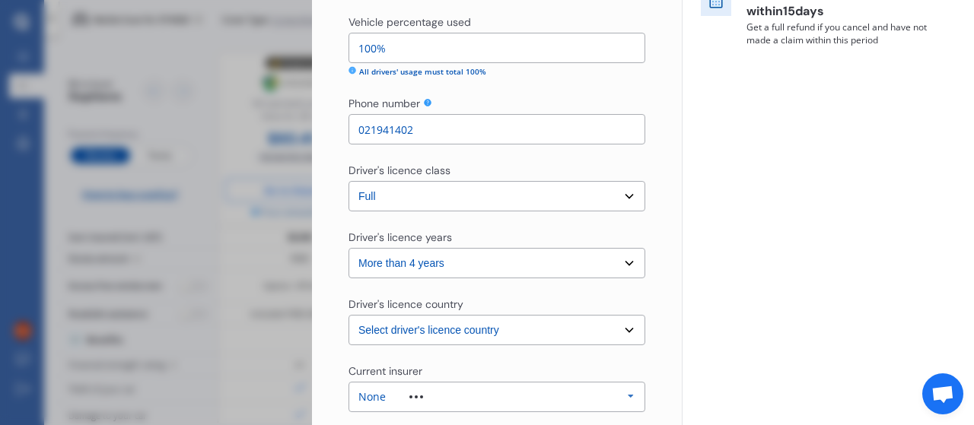
scroll to position [456, 0]
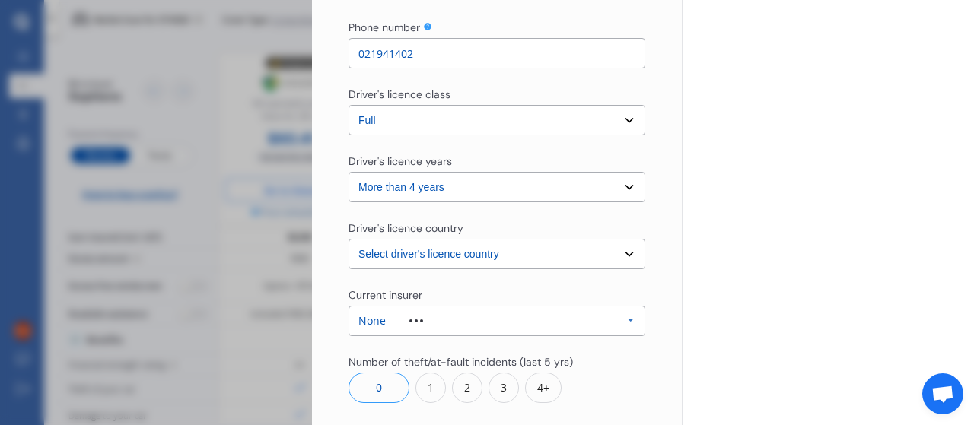
click at [519, 193] on select "Select driver's licence years Less than 1 year 1-2 years 2-4 years More than 4 …" at bounding box center [496, 187] width 297 height 30
click at [706, 264] on div "Yearly Monthly $62.44 / mo EYH628 Full Market value up to $ 8,000 Policy start …" at bounding box center [828, 67] width 292 height 1046
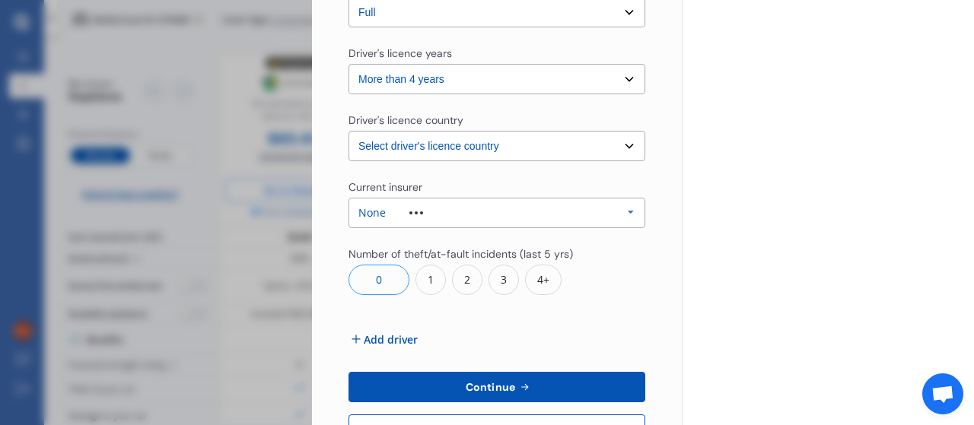
scroll to position [609, 0]
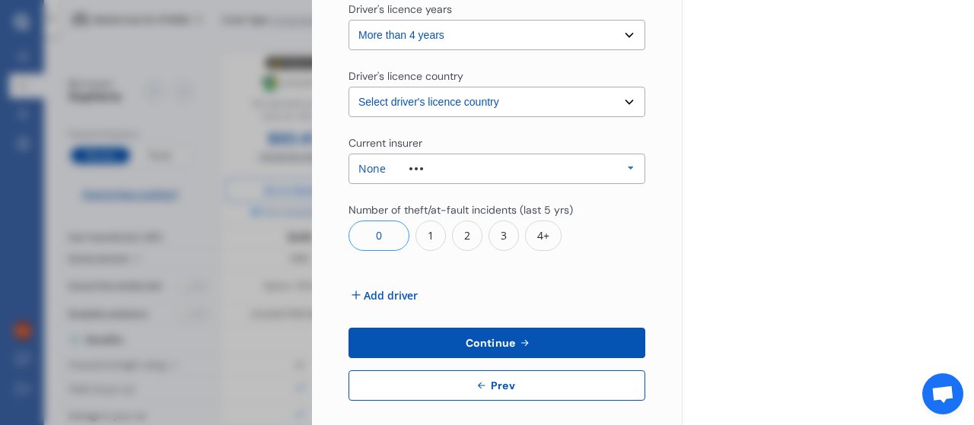
click at [487, 167] on div "None Allianz AAI AMI IAG - NZI/State [PERSON_NAME] Vero Unknown Other Insurer N…" at bounding box center [496, 169] width 297 height 30
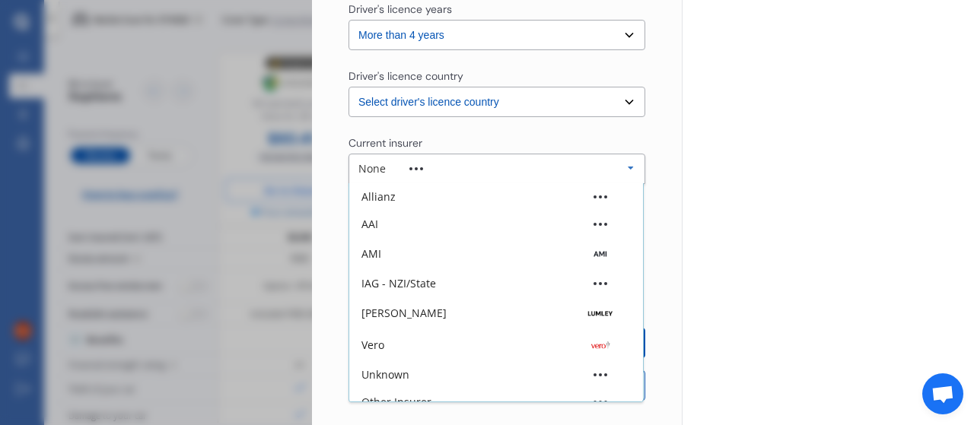
scroll to position [42, 0]
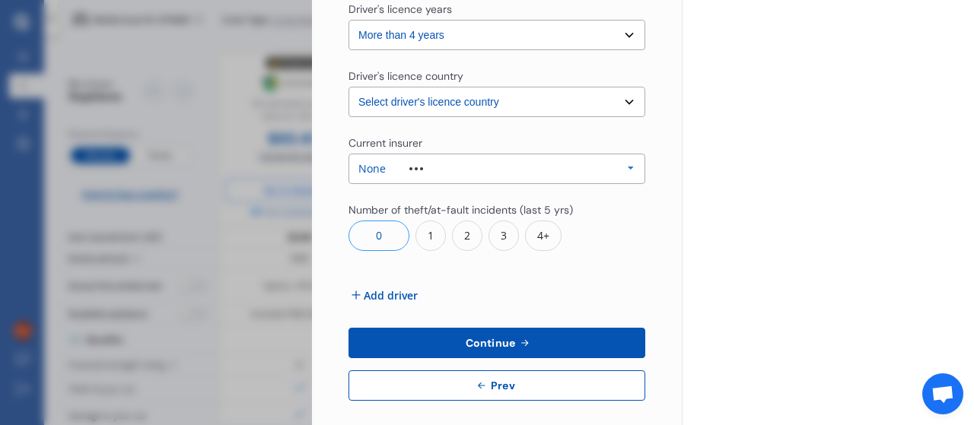
click at [374, 234] on div "0" at bounding box center [378, 236] width 61 height 30
click at [533, 342] on button "Continue" at bounding box center [496, 343] width 297 height 30
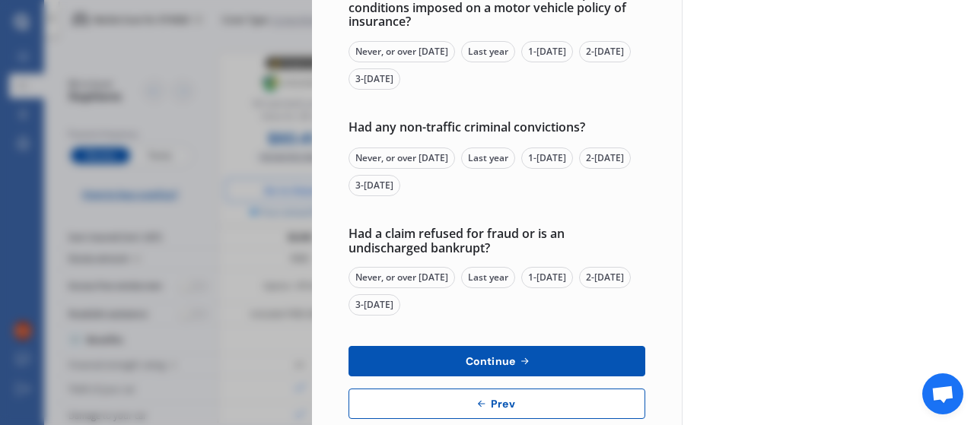
scroll to position [0, 0]
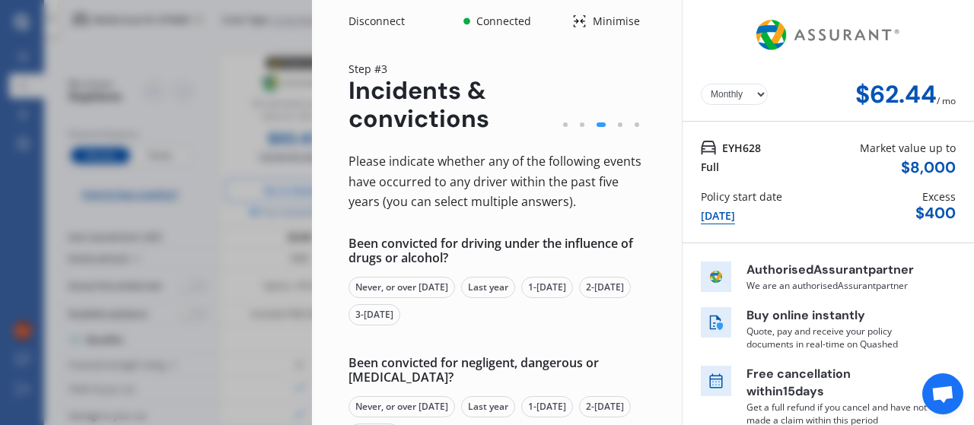
click at [420, 284] on div "Never, or over [DATE]" at bounding box center [401, 287] width 107 height 21
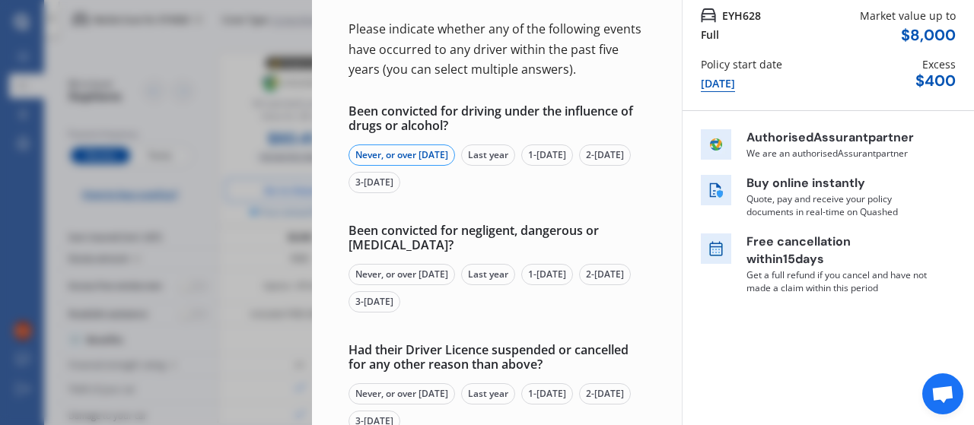
scroll to position [152, 0]
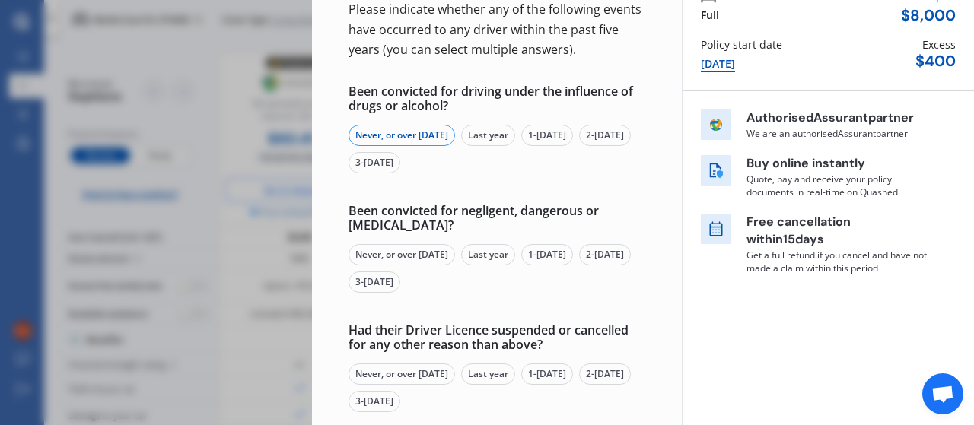
click at [427, 259] on div "Never, or over [DATE]" at bounding box center [401, 254] width 107 height 21
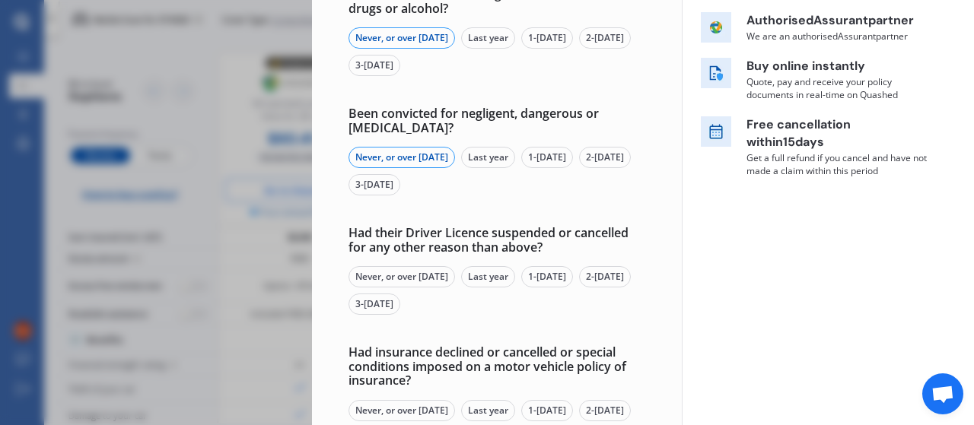
scroll to position [304, 0]
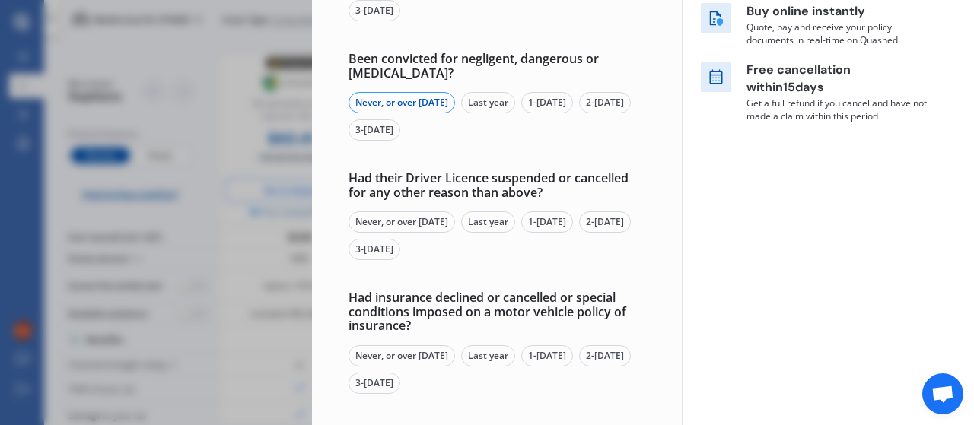
click at [440, 220] on div "Never, or over [DATE]" at bounding box center [401, 222] width 107 height 21
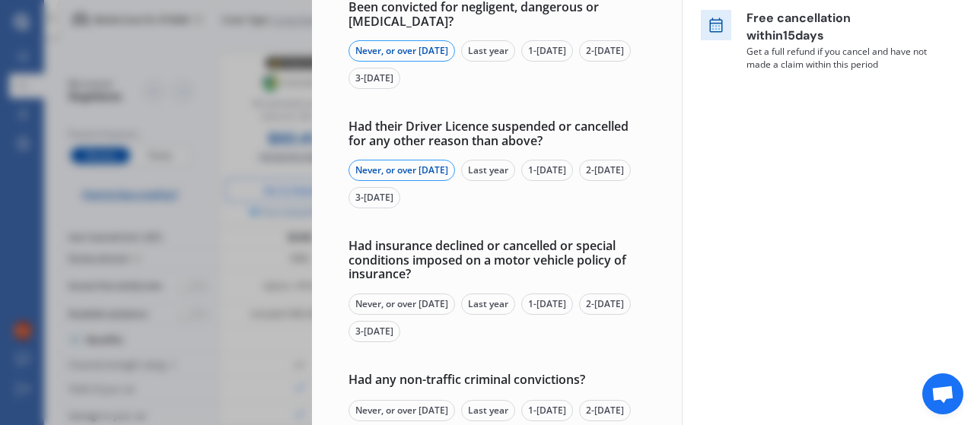
scroll to position [456, 0]
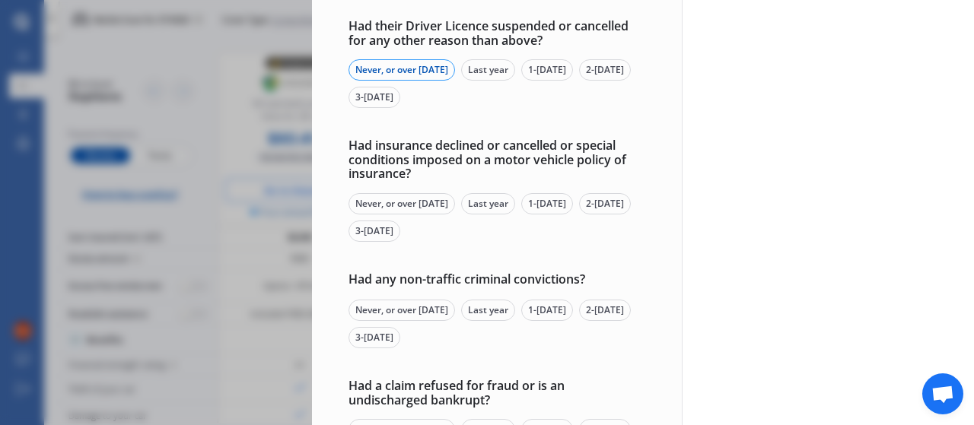
click at [435, 207] on div "Never, or over [DATE]" at bounding box center [401, 203] width 107 height 21
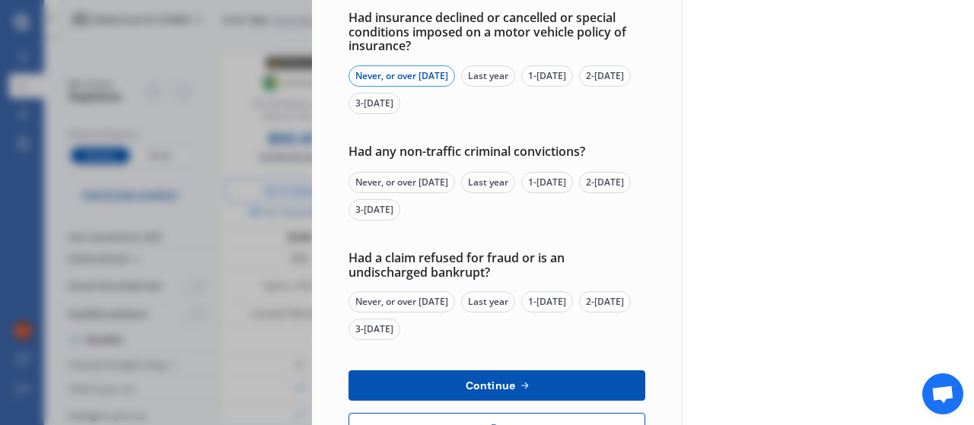
scroll to position [609, 0]
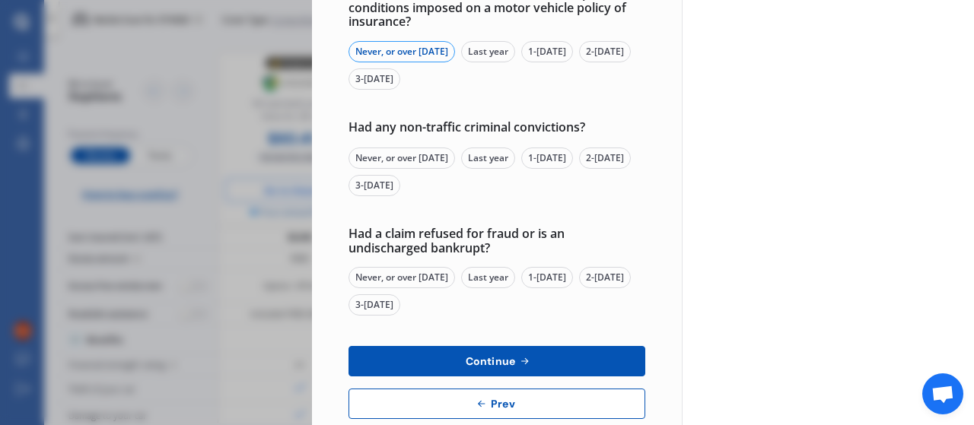
click at [400, 157] on div "Never, or over [DATE]" at bounding box center [401, 158] width 107 height 21
click at [410, 278] on div "Never, or over [DATE]" at bounding box center [401, 277] width 107 height 21
click at [485, 356] on span "Continue" at bounding box center [491, 361] width 56 height 12
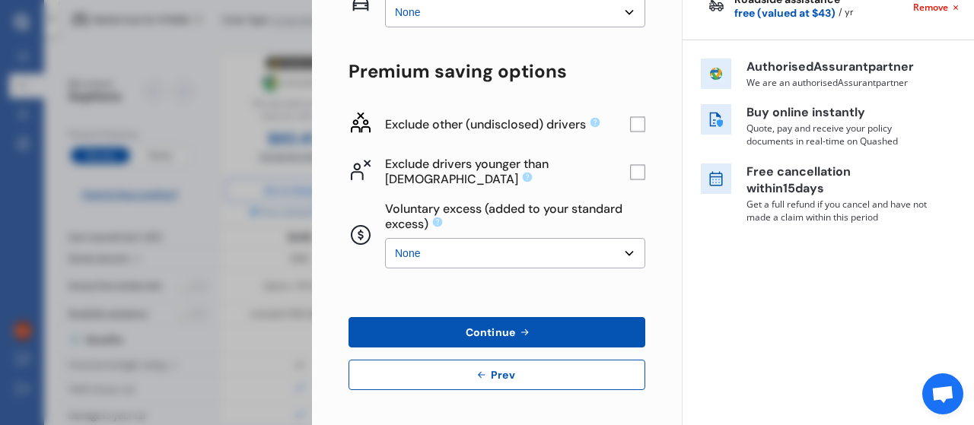
scroll to position [0, 0]
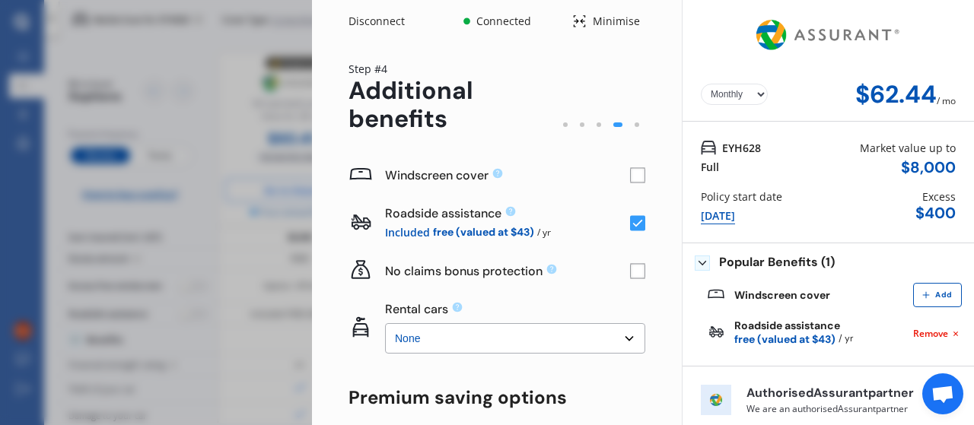
click at [630, 179] on rect at bounding box center [637, 175] width 15 height 15
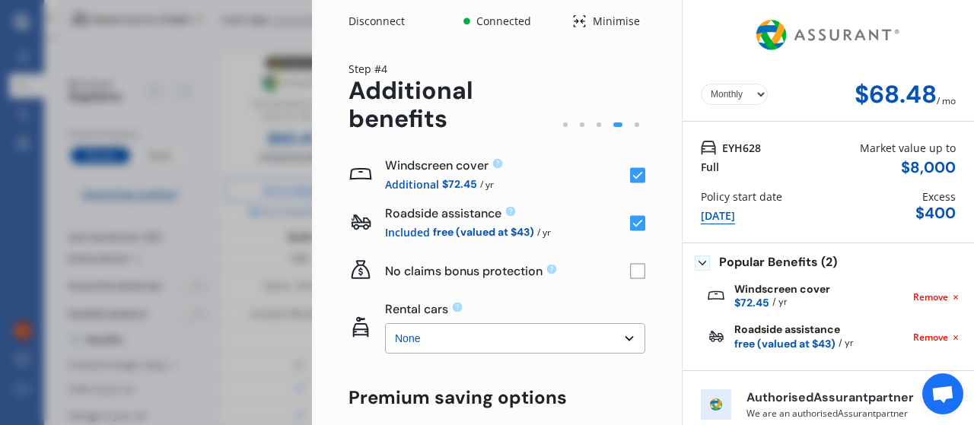
click at [633, 179] on icon at bounding box center [638, 176] width 10 height 8
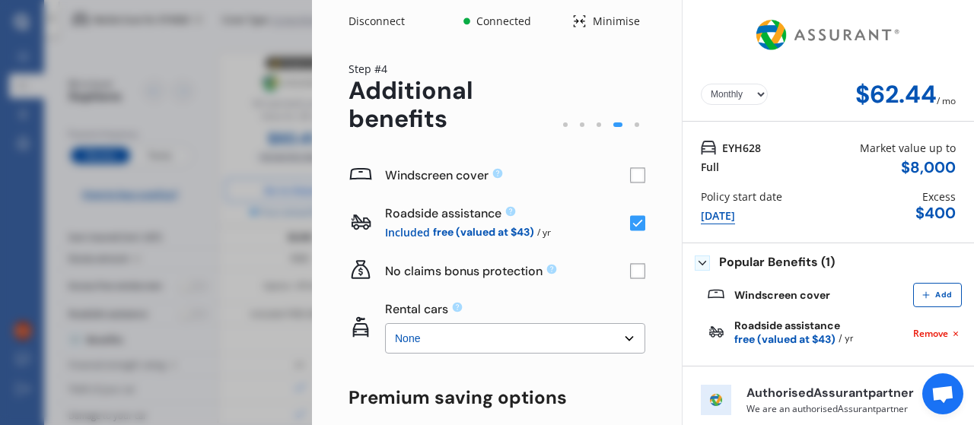
click at [630, 179] on rect at bounding box center [637, 175] width 15 height 15
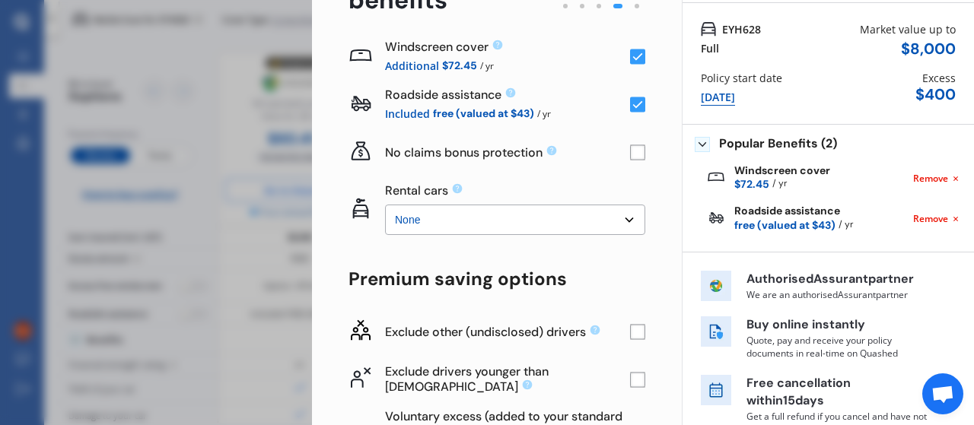
scroll to position [152, 0]
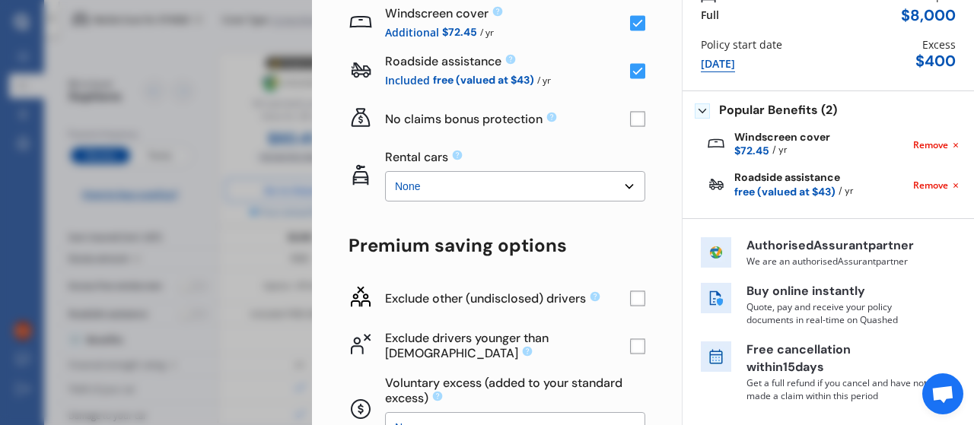
click at [470, 188] on select "None $2,500 $5,000" at bounding box center [515, 186] width 260 height 30
click at [494, 224] on div "Windscreen cover Additional $72.45 / yr Roadside assistance Included free (valu…" at bounding box center [496, 281] width 297 height 565
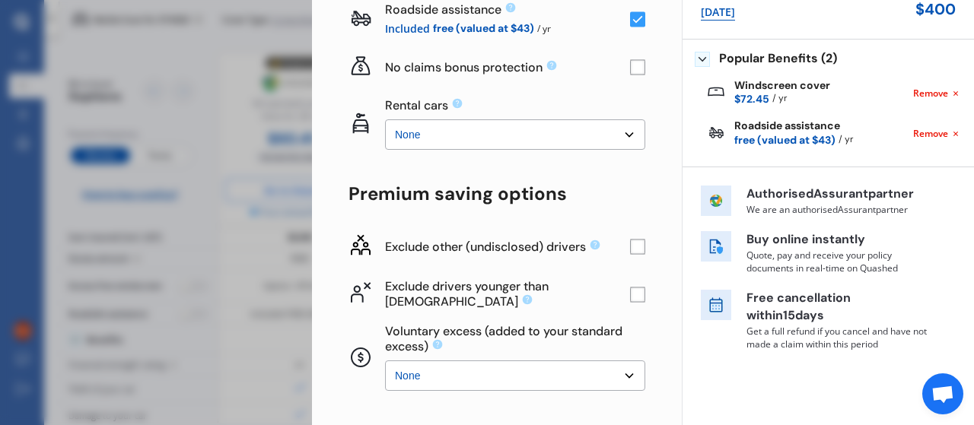
scroll to position [228, 0]
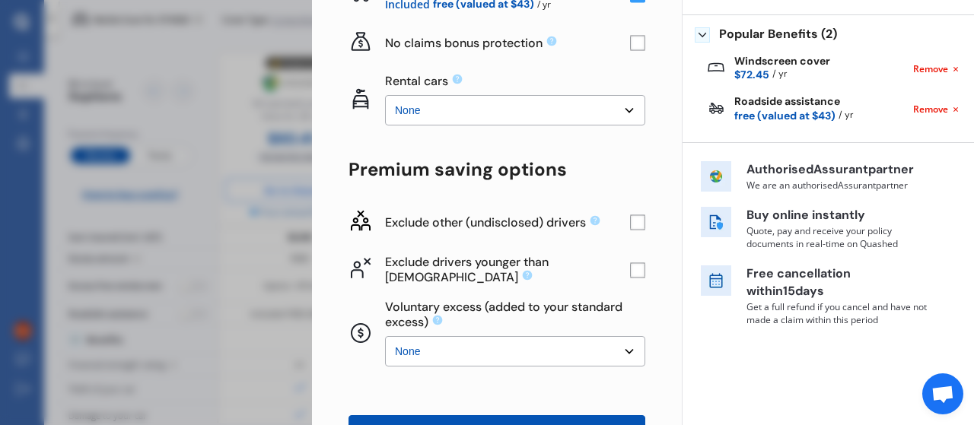
click at [630, 225] on rect at bounding box center [637, 222] width 15 height 15
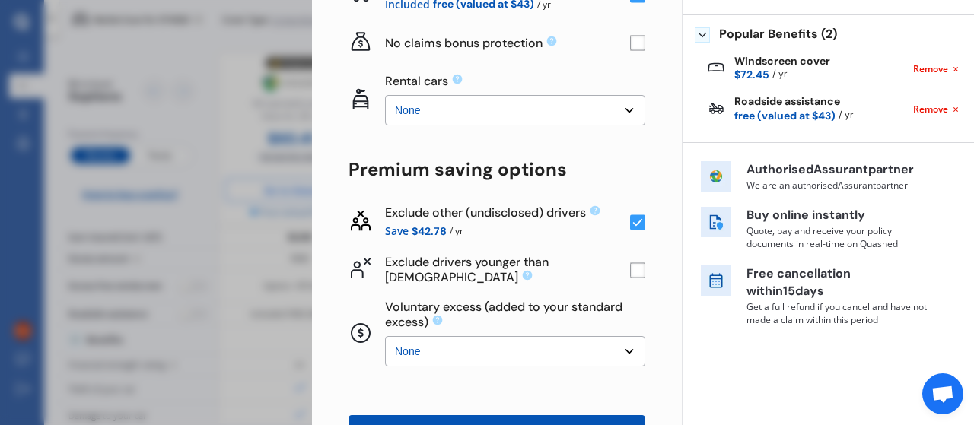
click at [630, 267] on rect at bounding box center [637, 269] width 15 height 15
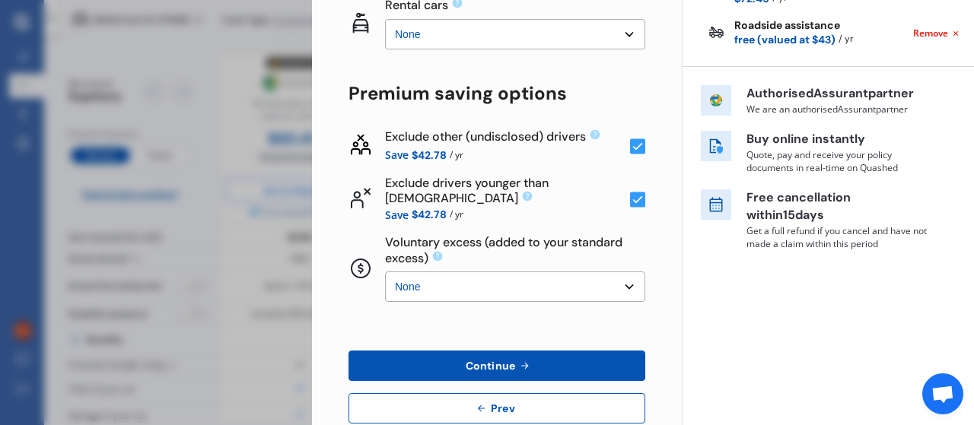
scroll to position [338, 0]
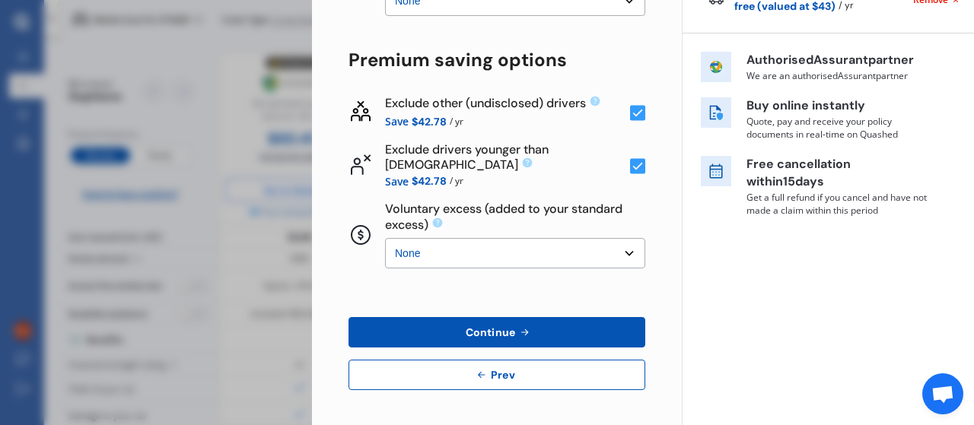
click at [493, 251] on select "None $500 $1,000" at bounding box center [515, 253] width 260 height 30
click at [385, 238] on select "None $500 $1,000" at bounding box center [515, 253] width 260 height 30
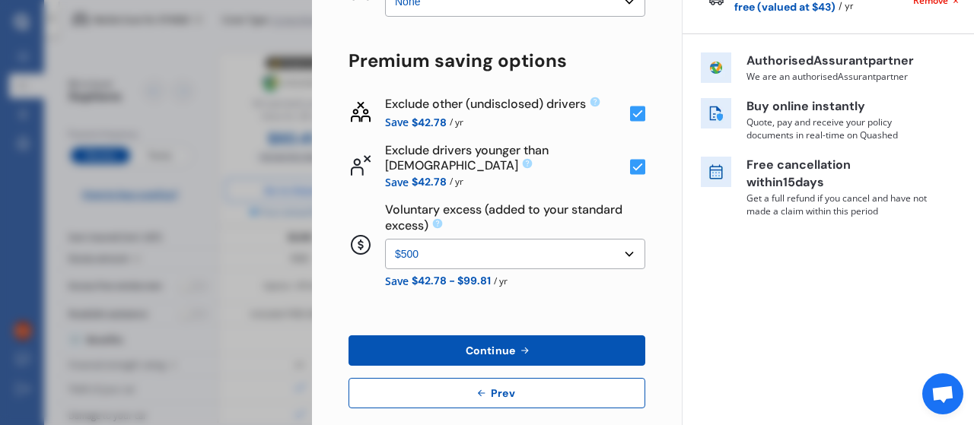
scroll to position [355, 0]
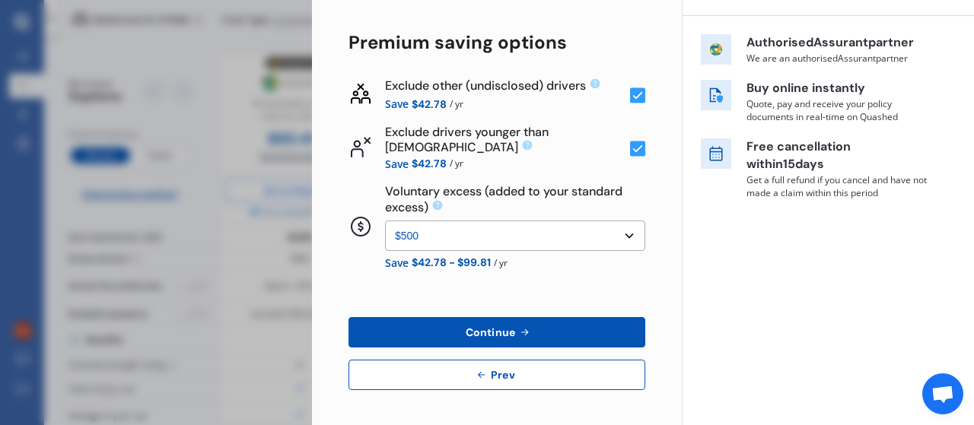
click at [558, 239] on select "None $500 $1,000" at bounding box center [515, 236] width 260 height 30
select select "0"
click at [385, 237] on select "None $500 $1,000" at bounding box center [515, 236] width 260 height 30
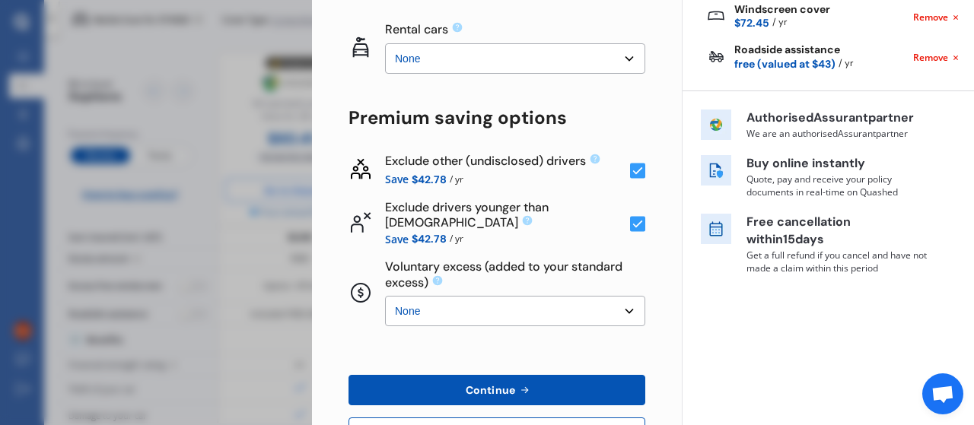
scroll to position [338, 0]
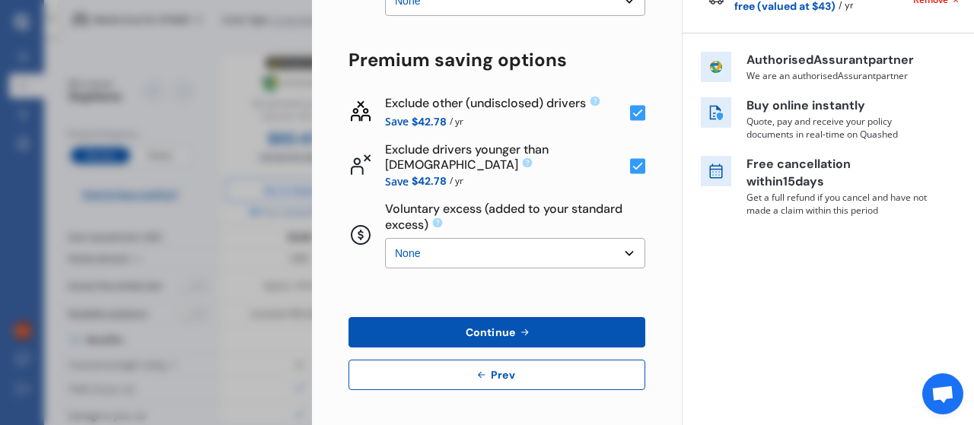
click at [573, 283] on div "Windscreen cover Additional $72.45 / yr Roadside assistance Included free (valu…" at bounding box center [496, 102] width 297 height 577
click at [543, 323] on button "Continue" at bounding box center [496, 332] width 297 height 30
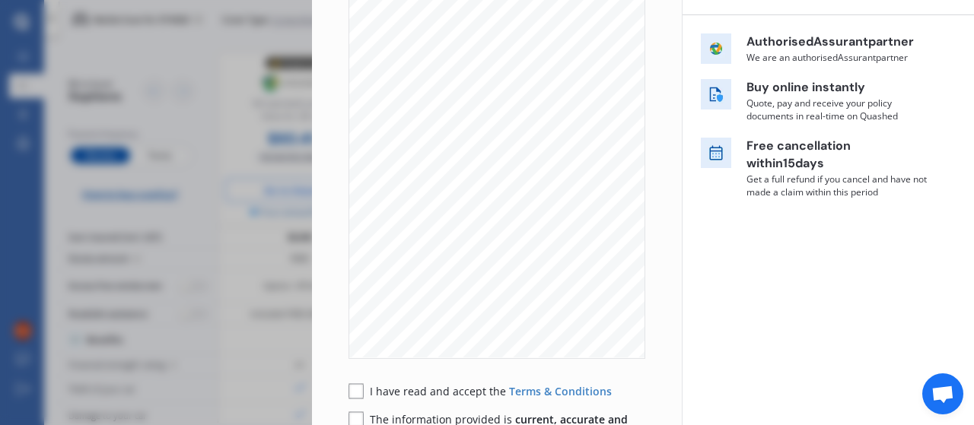
scroll to position [6686, 0]
click at [761, 285] on div "Yearly Monthly $61.19 / mo EYH628 Full Market value up to $ 8,000 Policy start …" at bounding box center [828, 175] width 292 height 806
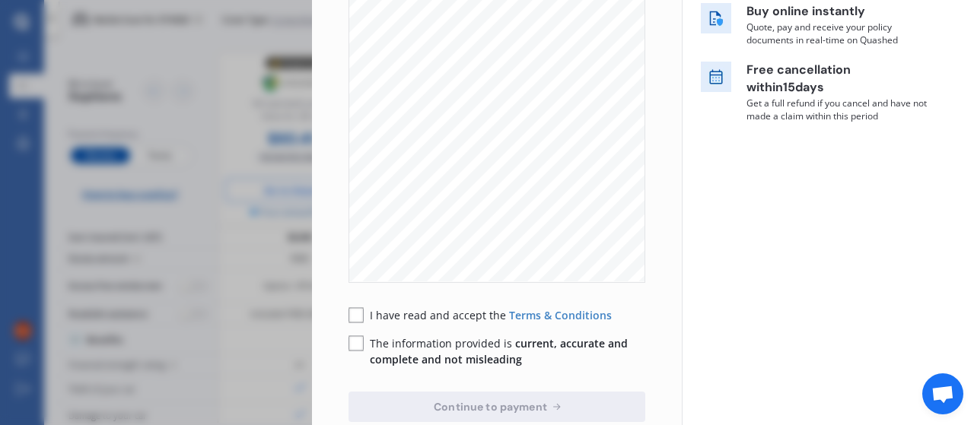
scroll to position [380, 0]
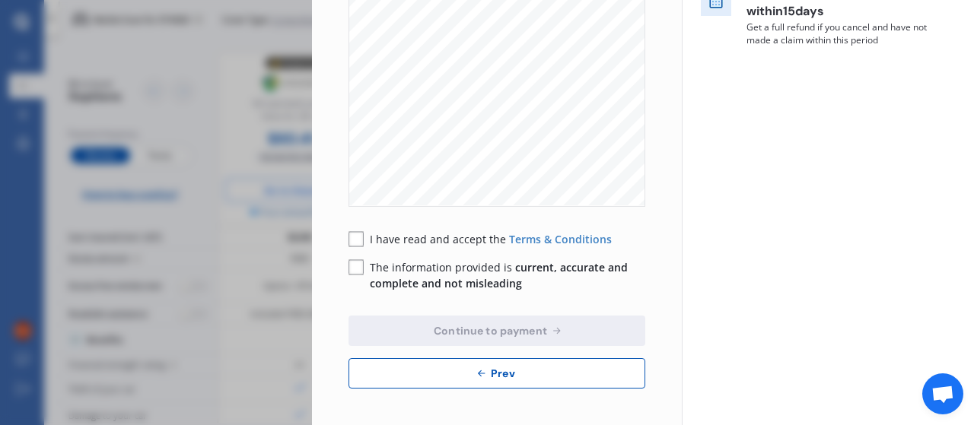
click at [361, 239] on rect at bounding box center [355, 239] width 15 height 15
click at [360, 272] on rect at bounding box center [355, 267] width 15 height 15
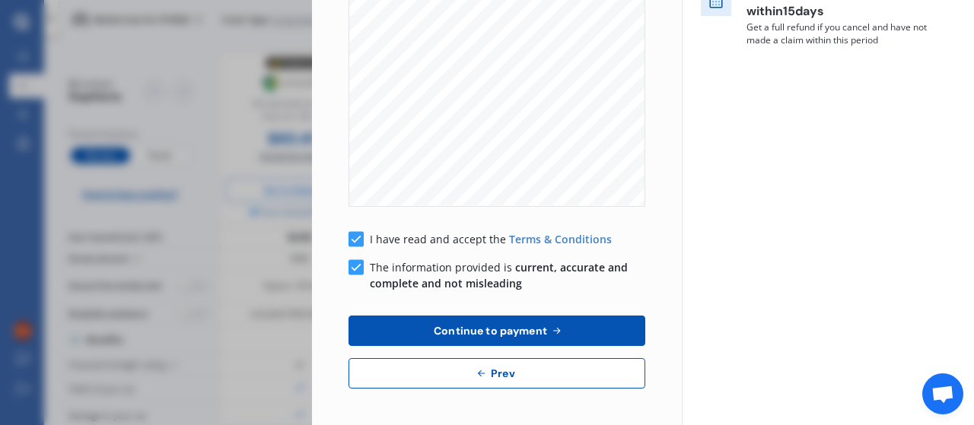
click at [554, 327] on icon at bounding box center [556, 331] width 13 height 12
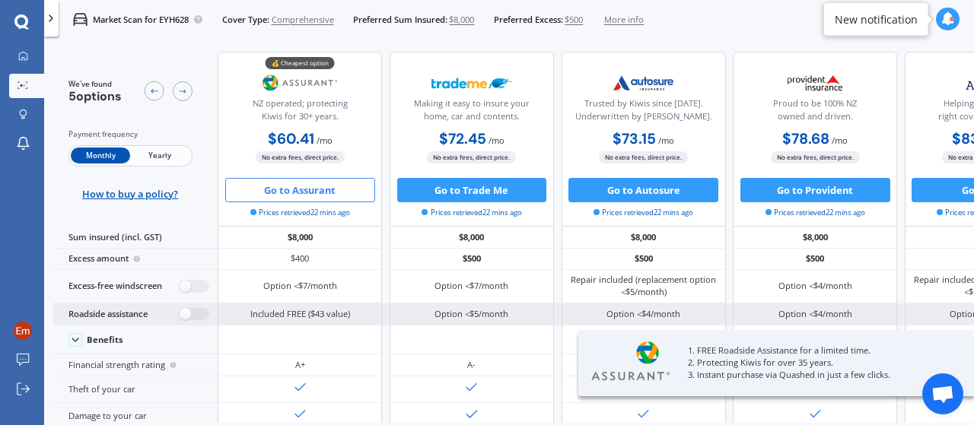
click at [110, 316] on div "Roadside assistance" at bounding box center [135, 315] width 164 height 22
click at [204, 313] on label at bounding box center [195, 314] width 30 height 13
radio input "true"
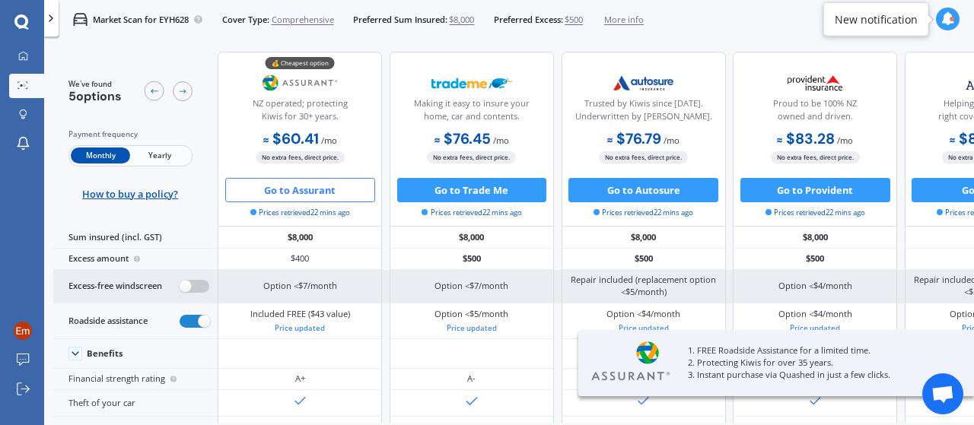
click at [202, 285] on label at bounding box center [195, 286] width 30 height 13
radio input "true"
